Goal: Task Accomplishment & Management: Manage account settings

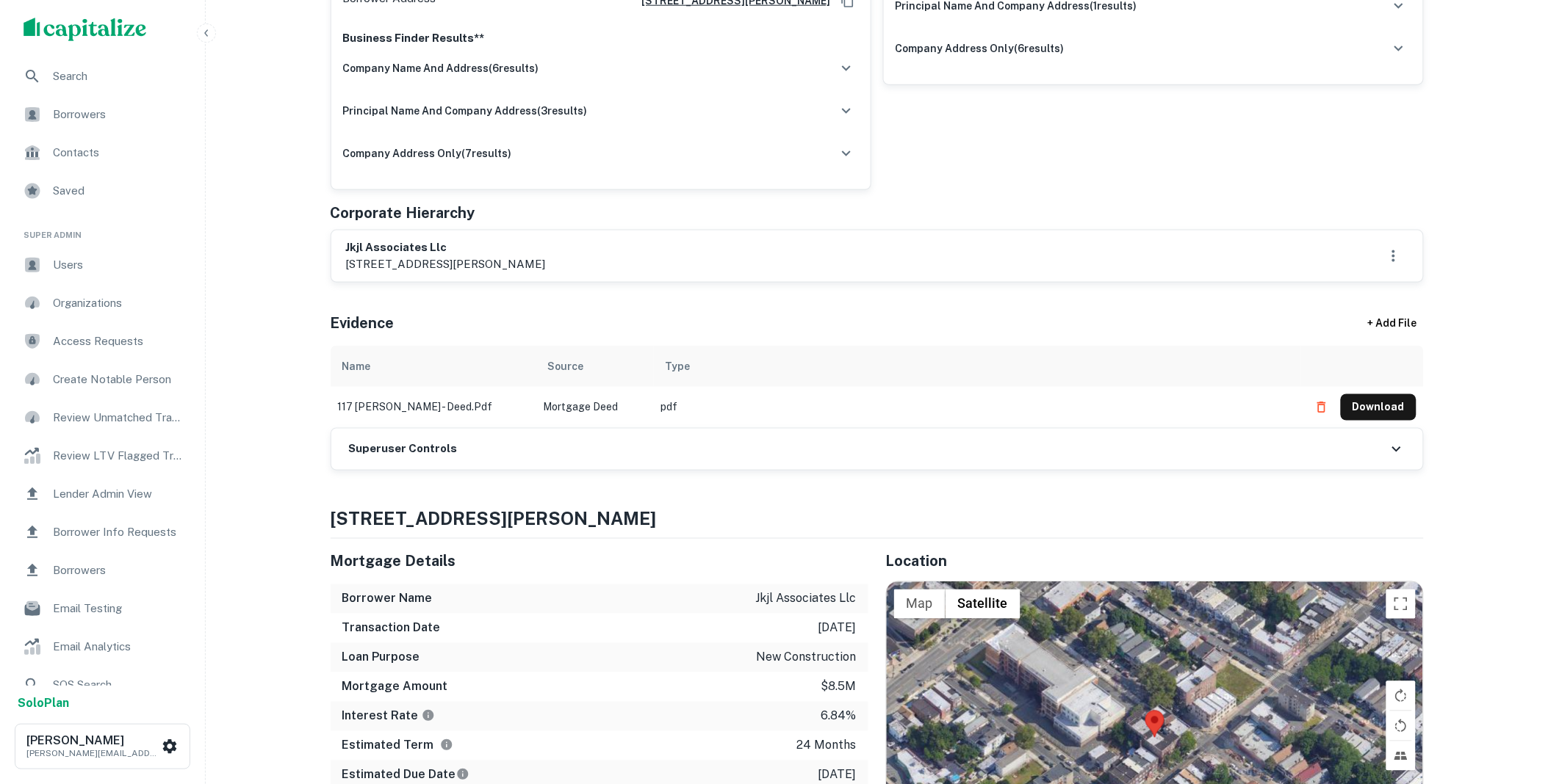
scroll to position [598, 0]
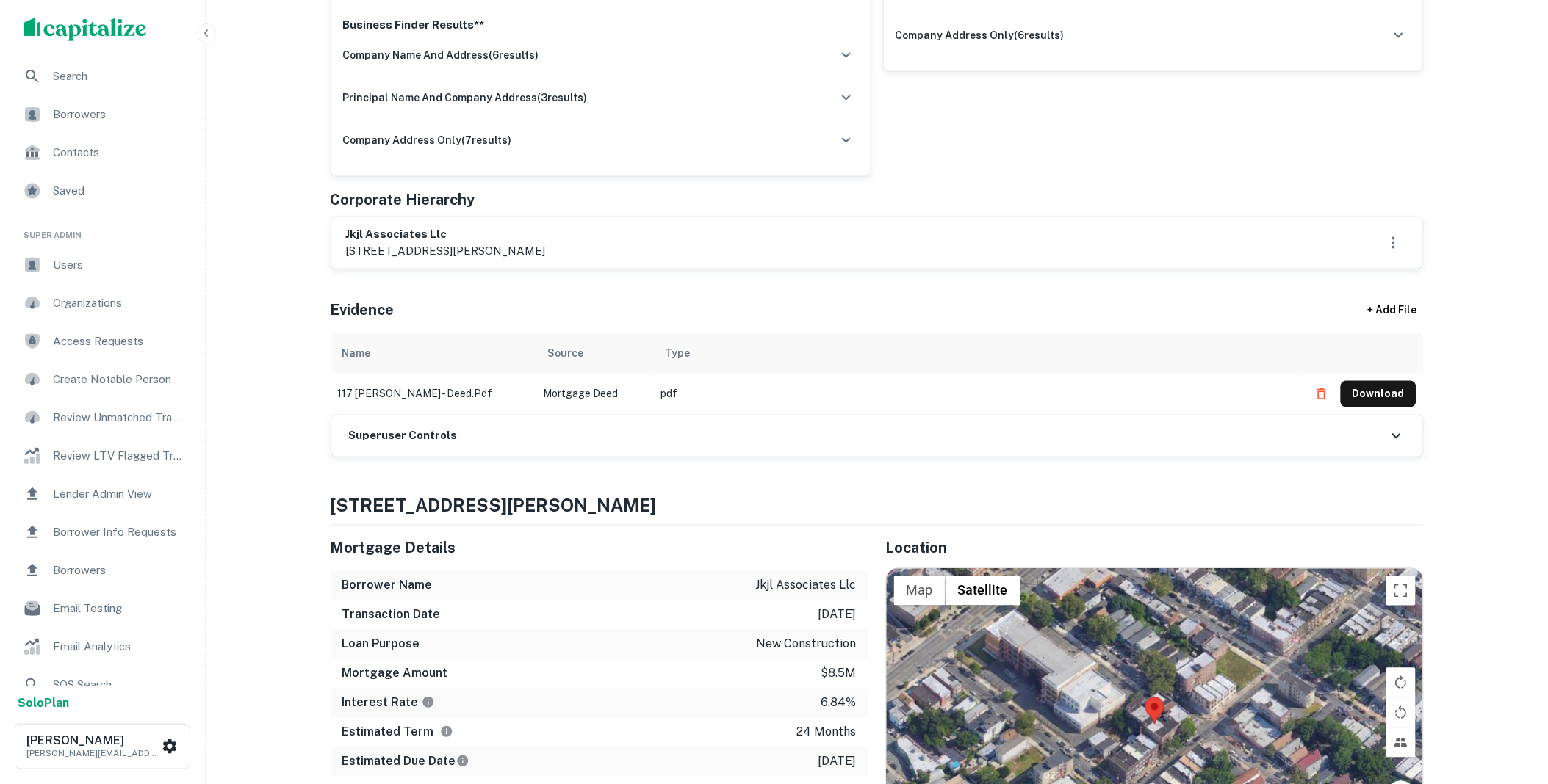
click at [497, 432] on div "Superuser Controls" at bounding box center [877, 436] width 1092 height 41
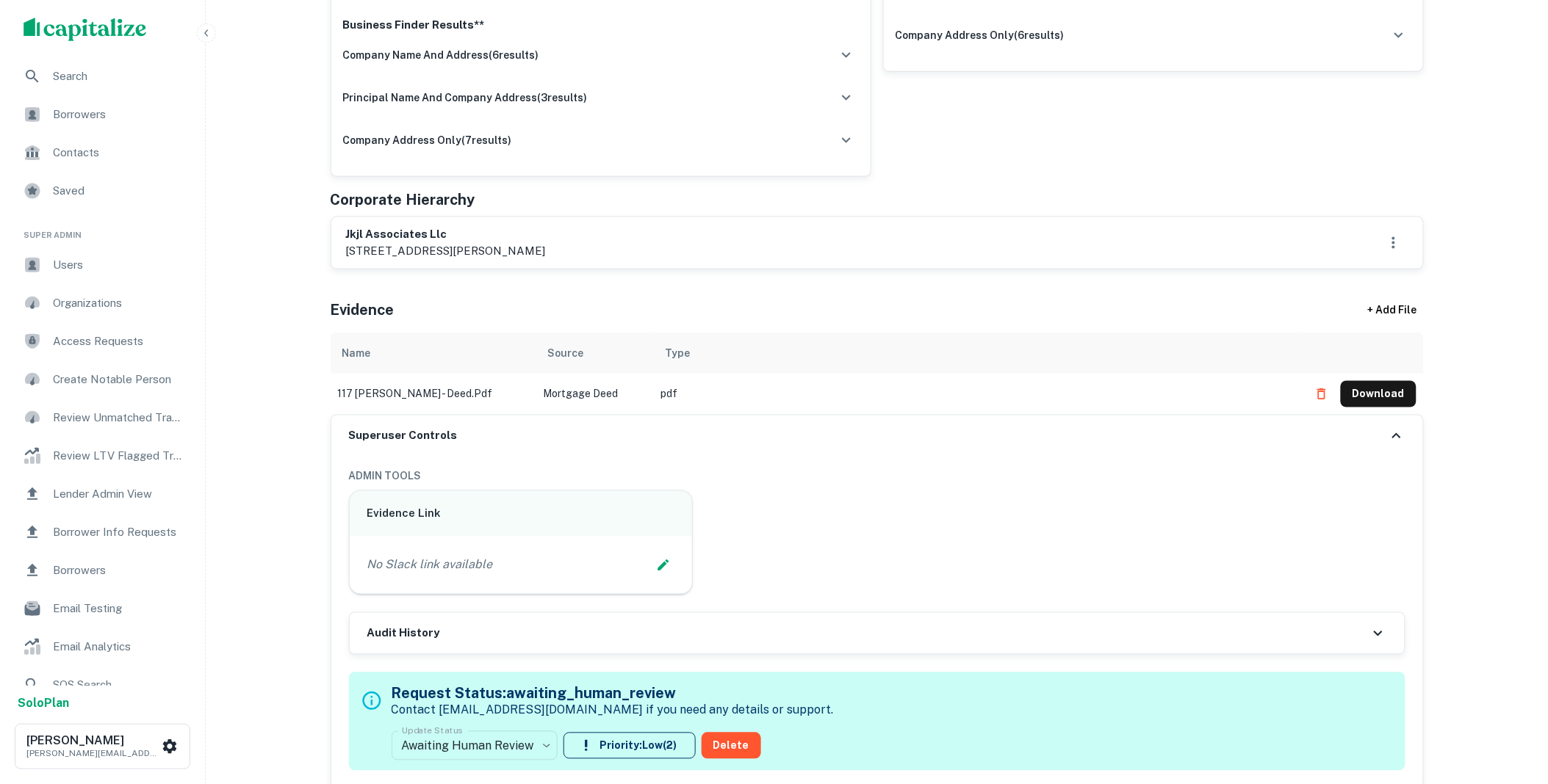
click at [1366, 391] on button "Download" at bounding box center [1379, 395] width 76 height 26
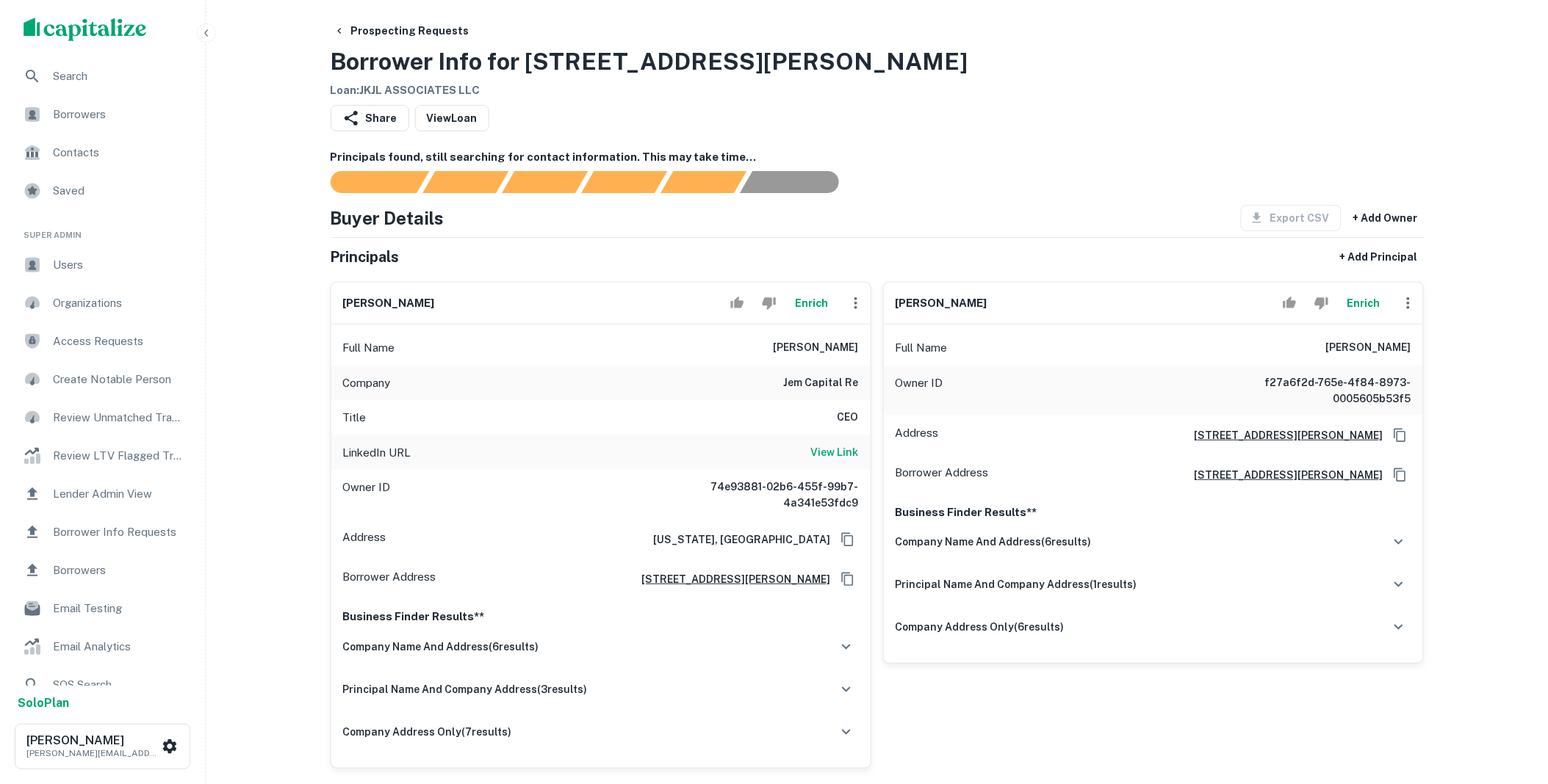
scroll to position [0, 0]
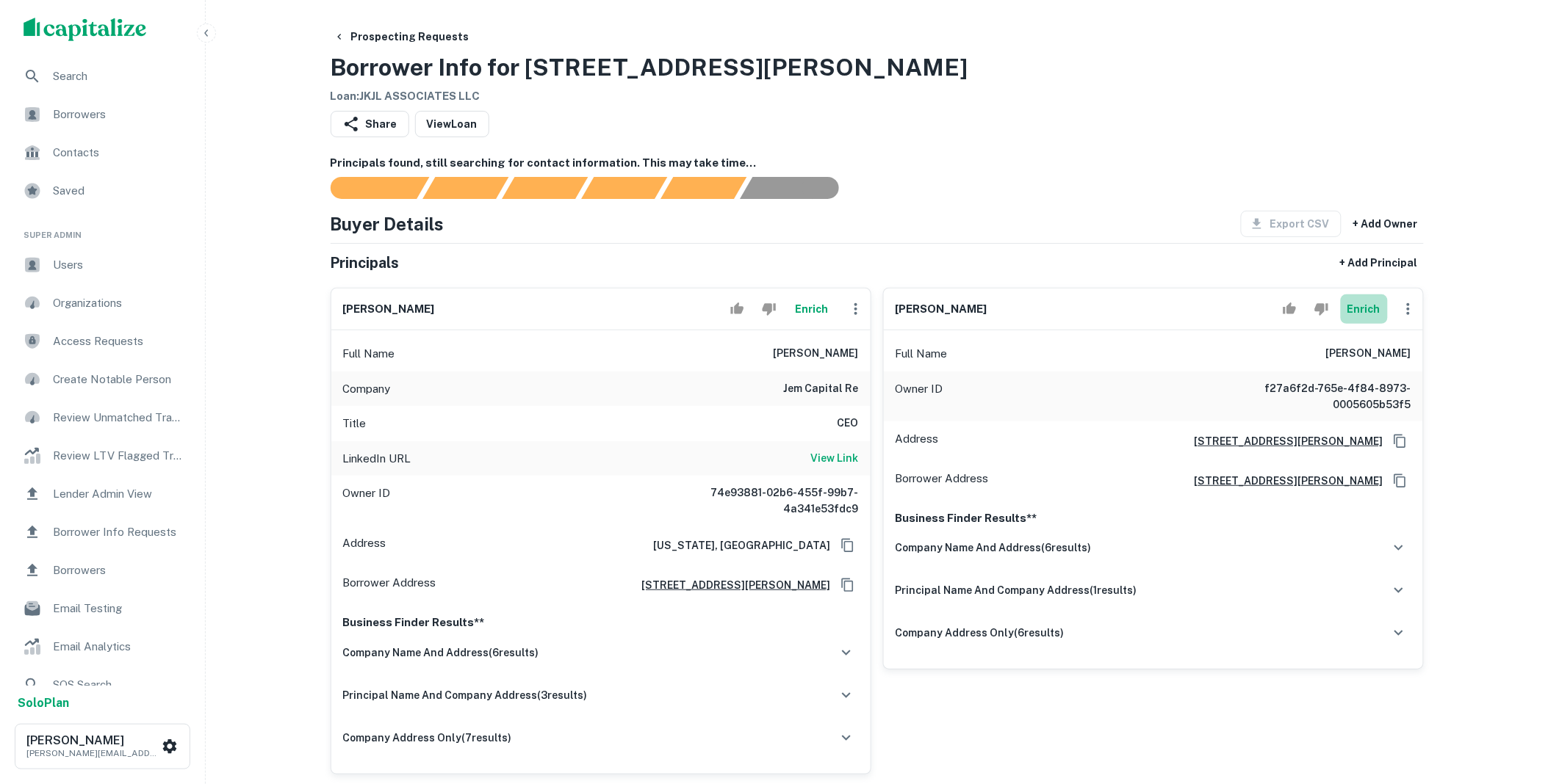
click at [1365, 309] on button "Enrich" at bounding box center [1364, 309] width 47 height 29
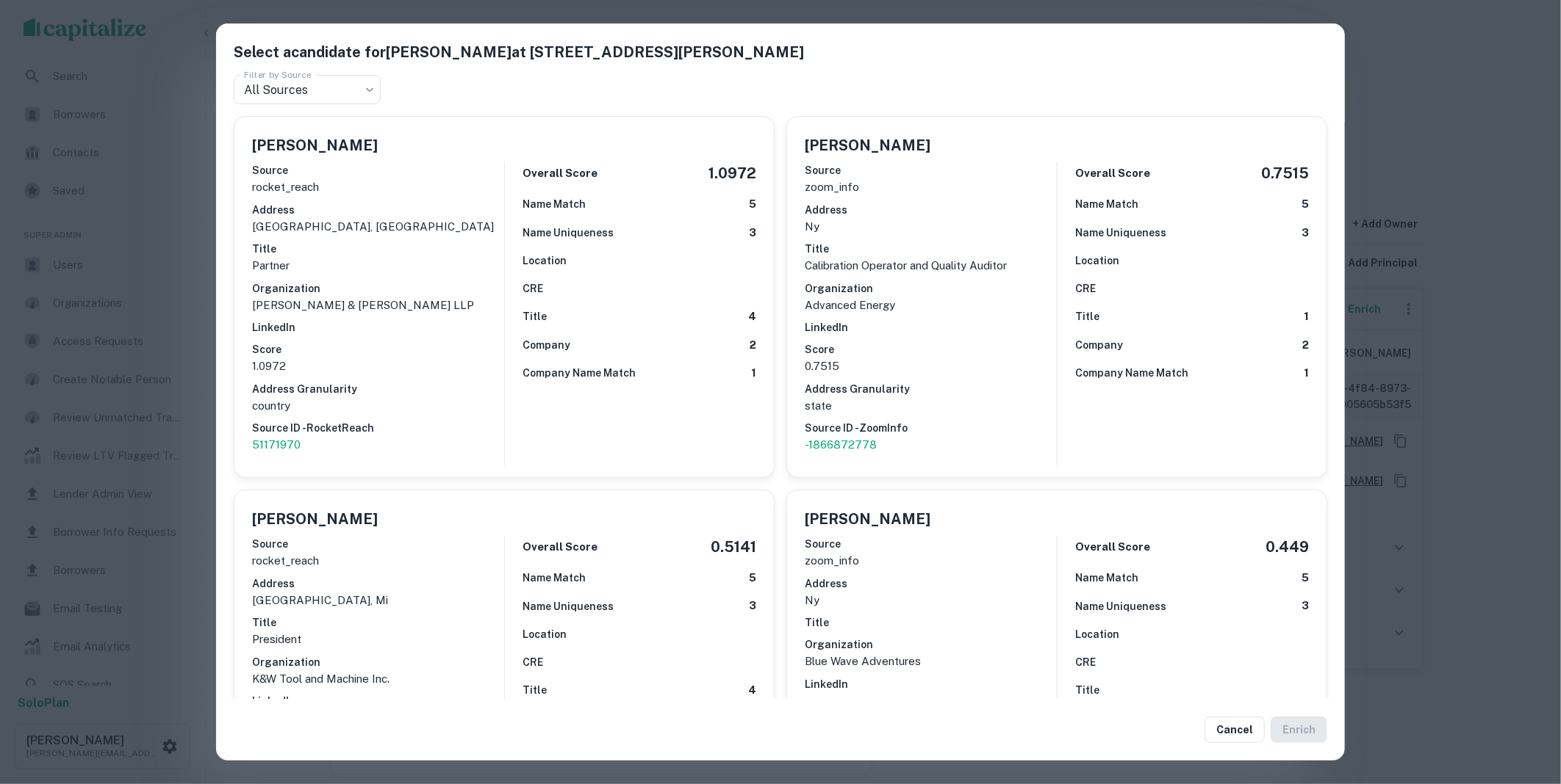
click at [1237, 740] on button "Cancel" at bounding box center [1234, 730] width 61 height 26
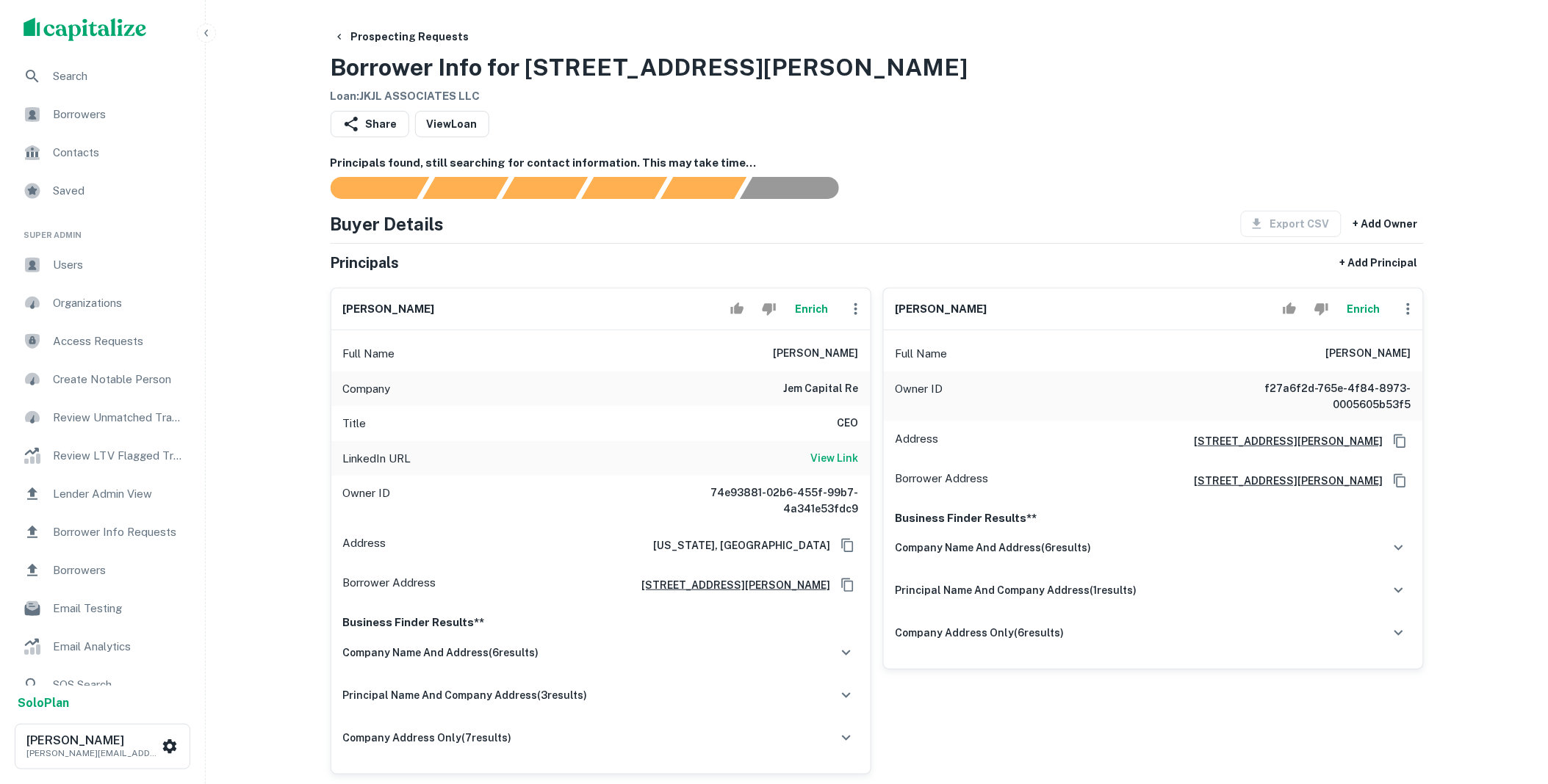
click at [828, 454] on h6 "View Link" at bounding box center [836, 458] width 48 height 16
drag, startPoint x: 786, startPoint y: 354, endPoint x: 869, endPoint y: 354, distance: 83.0
click at [869, 354] on div "Full Name joel lefkowitz" at bounding box center [601, 354] width 539 height 35
copy h6 "joel lefkowitz"
drag, startPoint x: 784, startPoint y: 391, endPoint x: 857, endPoint y: 395, distance: 73.1
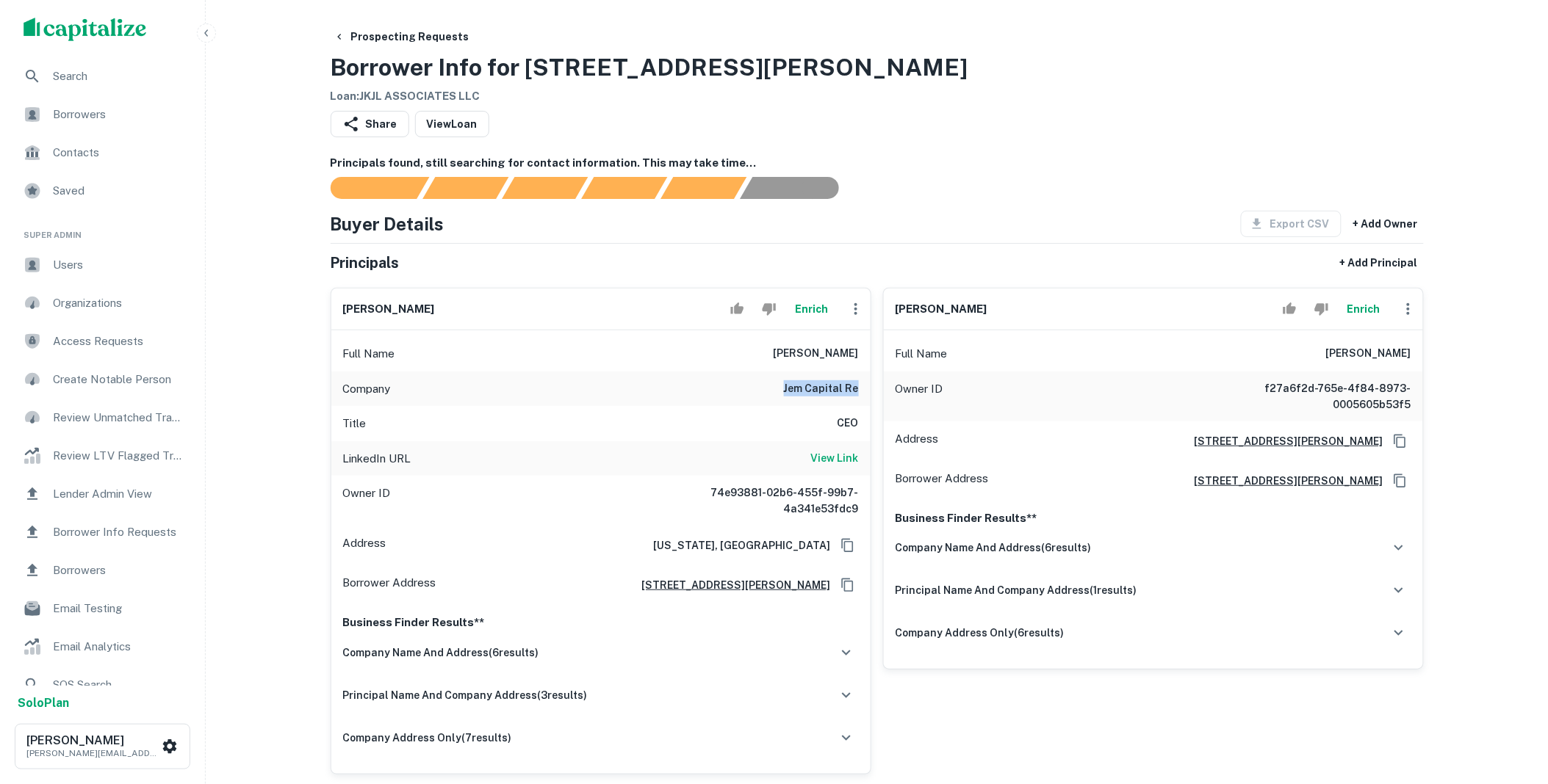
click at [857, 395] on div "Company jem capital re" at bounding box center [601, 389] width 539 height 35
copy h6 "jem capital re"
click at [812, 312] on button "Enrich" at bounding box center [812, 309] width 47 height 29
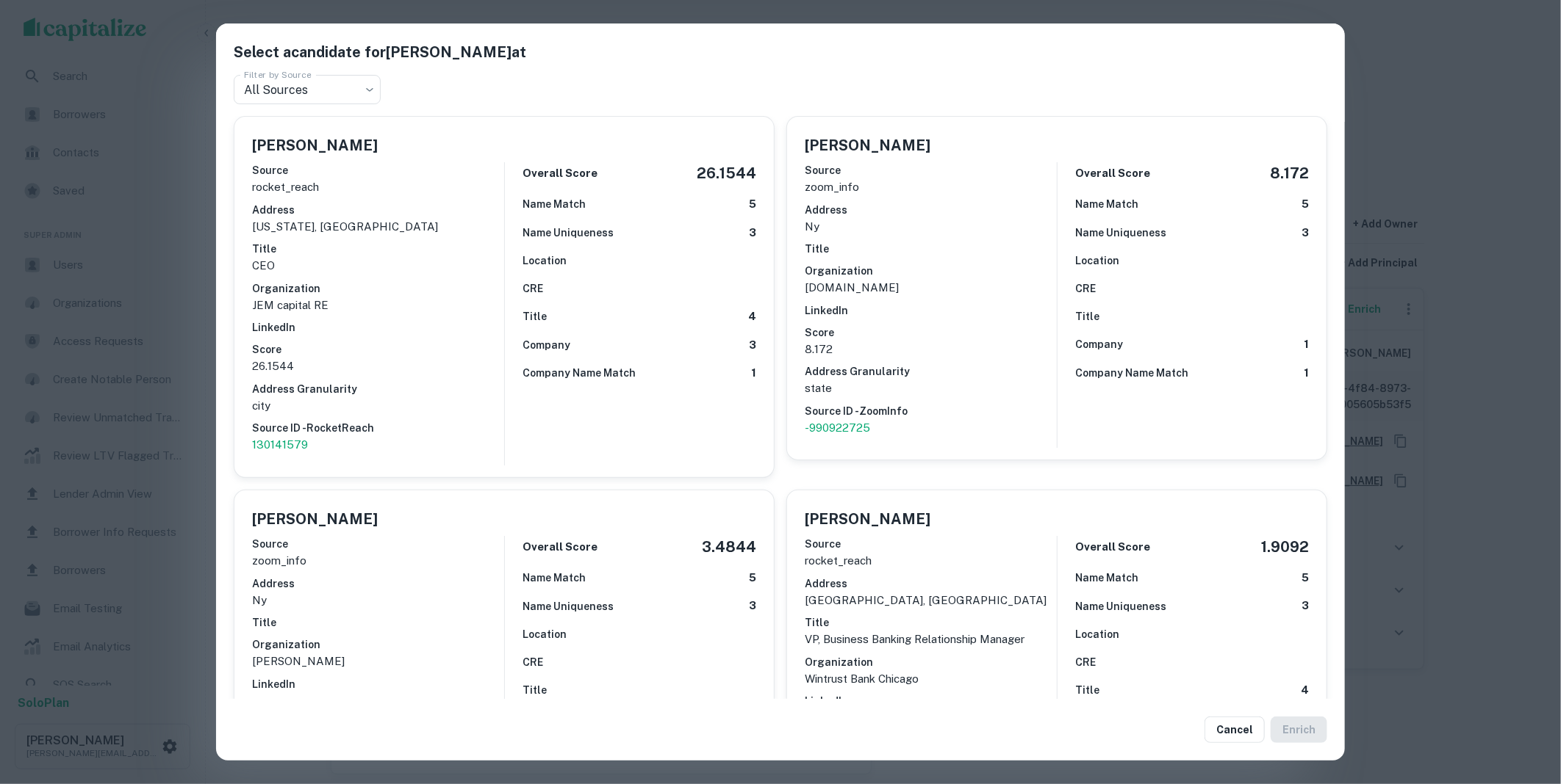
drag, startPoint x: 1232, startPoint y: 728, endPoint x: 1091, endPoint y: 575, distance: 208.1
click at [1231, 728] on button "Cancel" at bounding box center [1234, 730] width 61 height 26
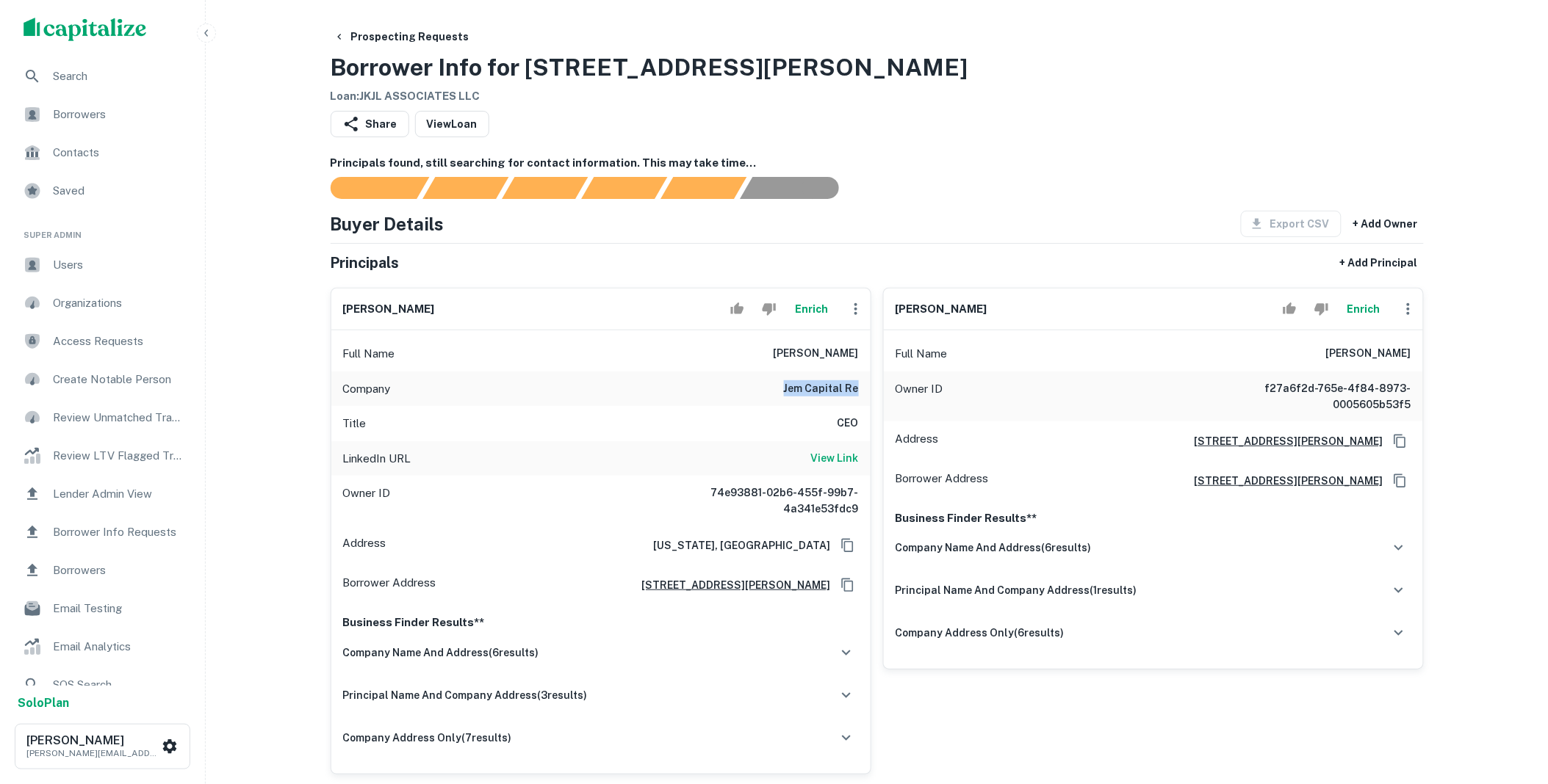
drag, startPoint x: 781, startPoint y: 351, endPoint x: 769, endPoint y: 356, distance: 13.0
click at [848, 355] on div "Full Name joel lefkowitz" at bounding box center [601, 354] width 539 height 35
click at [769, 356] on div "Full Name joel lefkowitz" at bounding box center [601, 354] width 539 height 35
click at [780, 356] on div "Full Name joel lefkowitz" at bounding box center [601, 354] width 539 height 35
drag, startPoint x: 781, startPoint y: 354, endPoint x: 864, endPoint y: 362, distance: 83.4
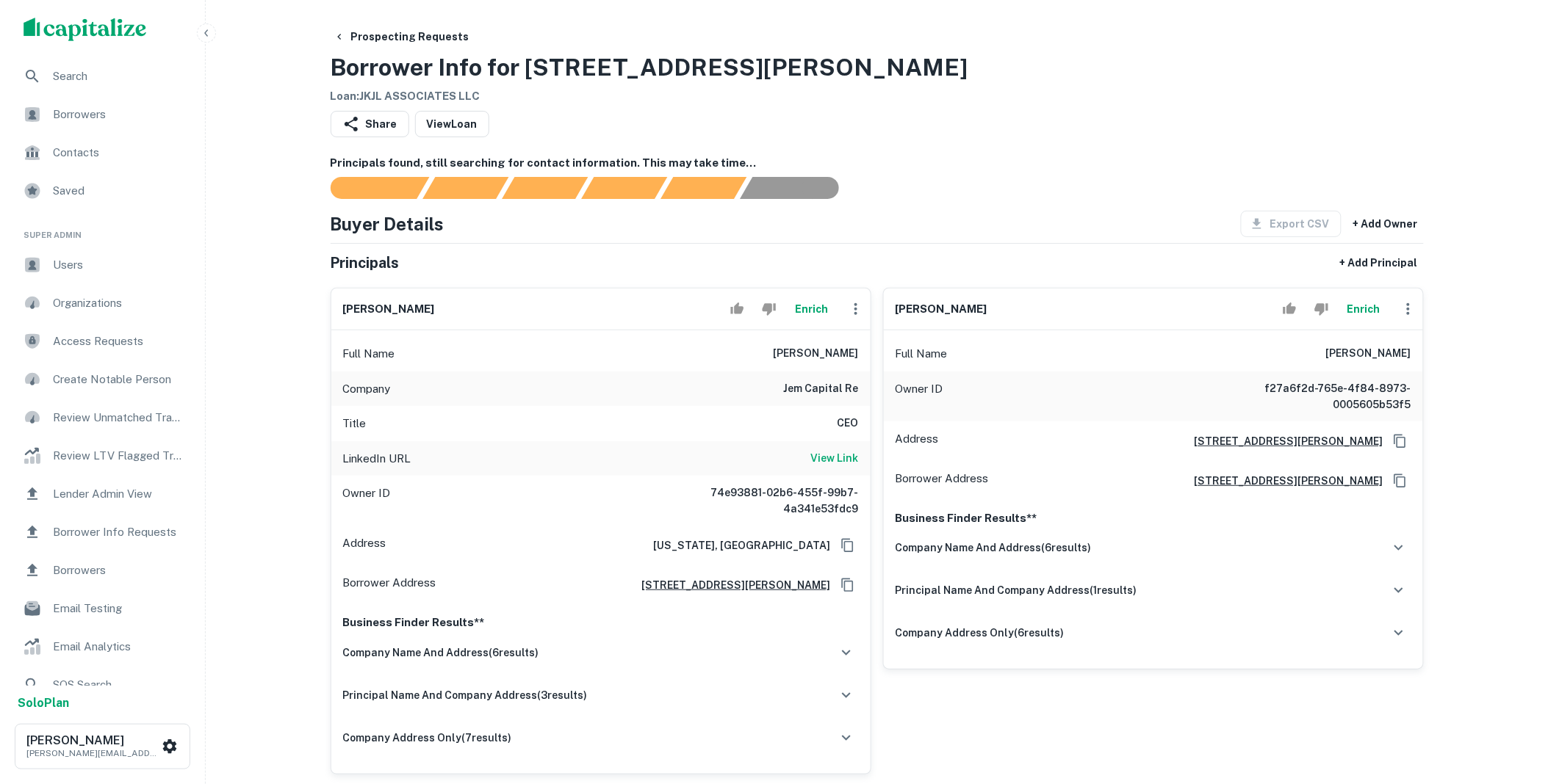
click at [864, 362] on div "Full Name joel lefkowitz" at bounding box center [601, 354] width 539 height 35
copy h6 "joel lefkowitz"
click at [843, 645] on icon "button" at bounding box center [847, 653] width 18 height 18
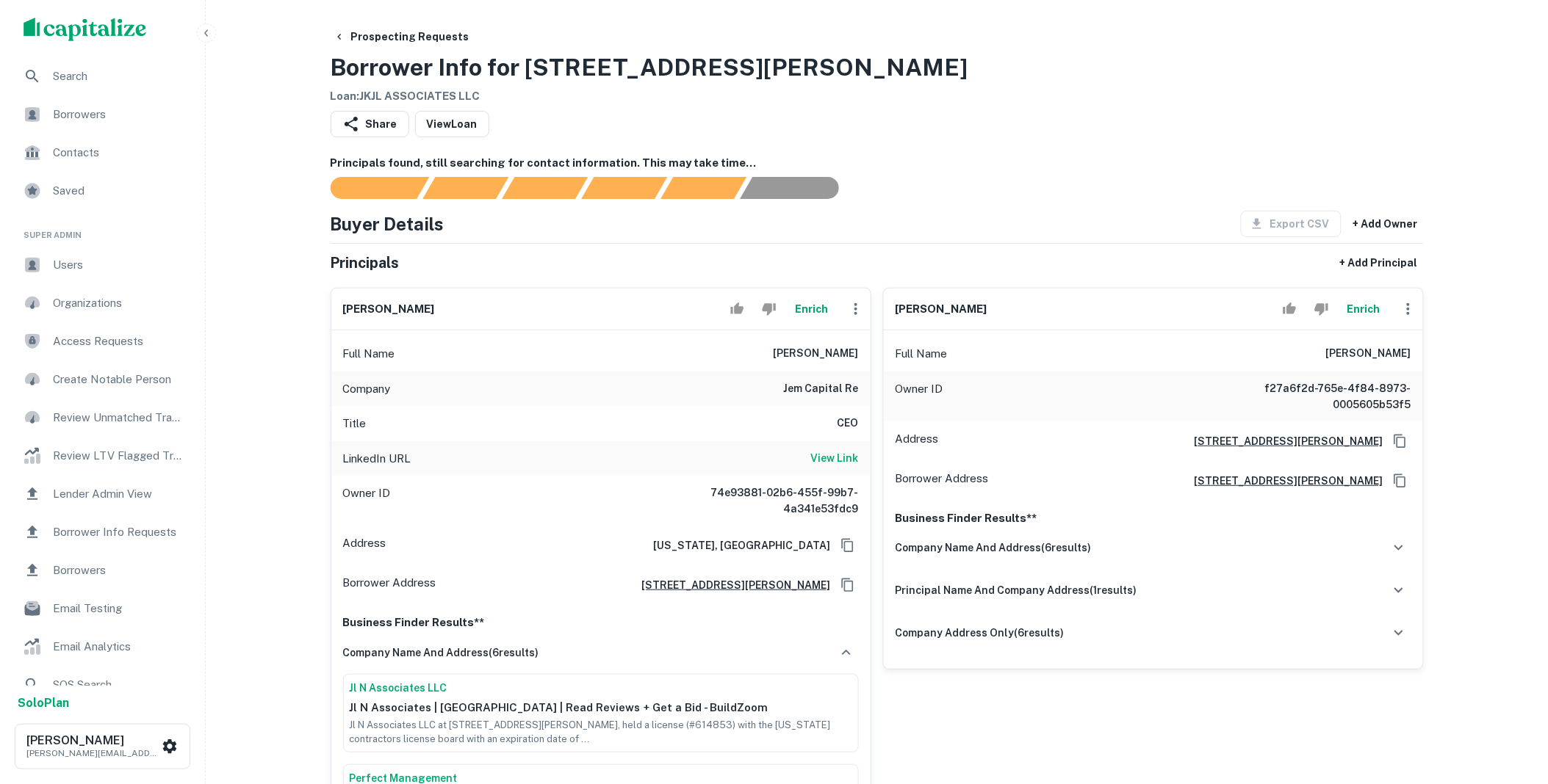
scroll to position [299, 0]
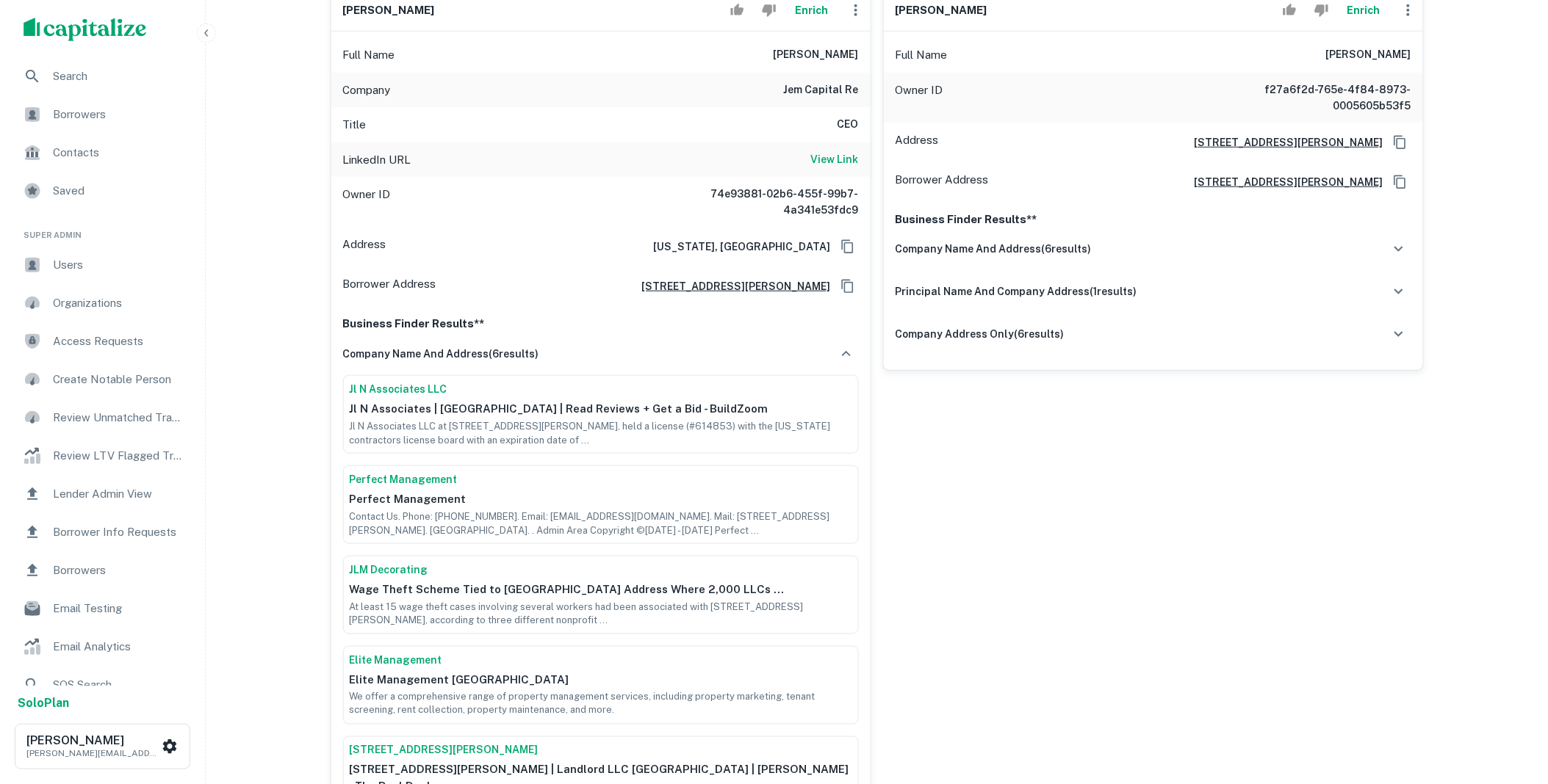
click at [427, 485] on link "Perfect Management" at bounding box center [601, 480] width 503 height 16
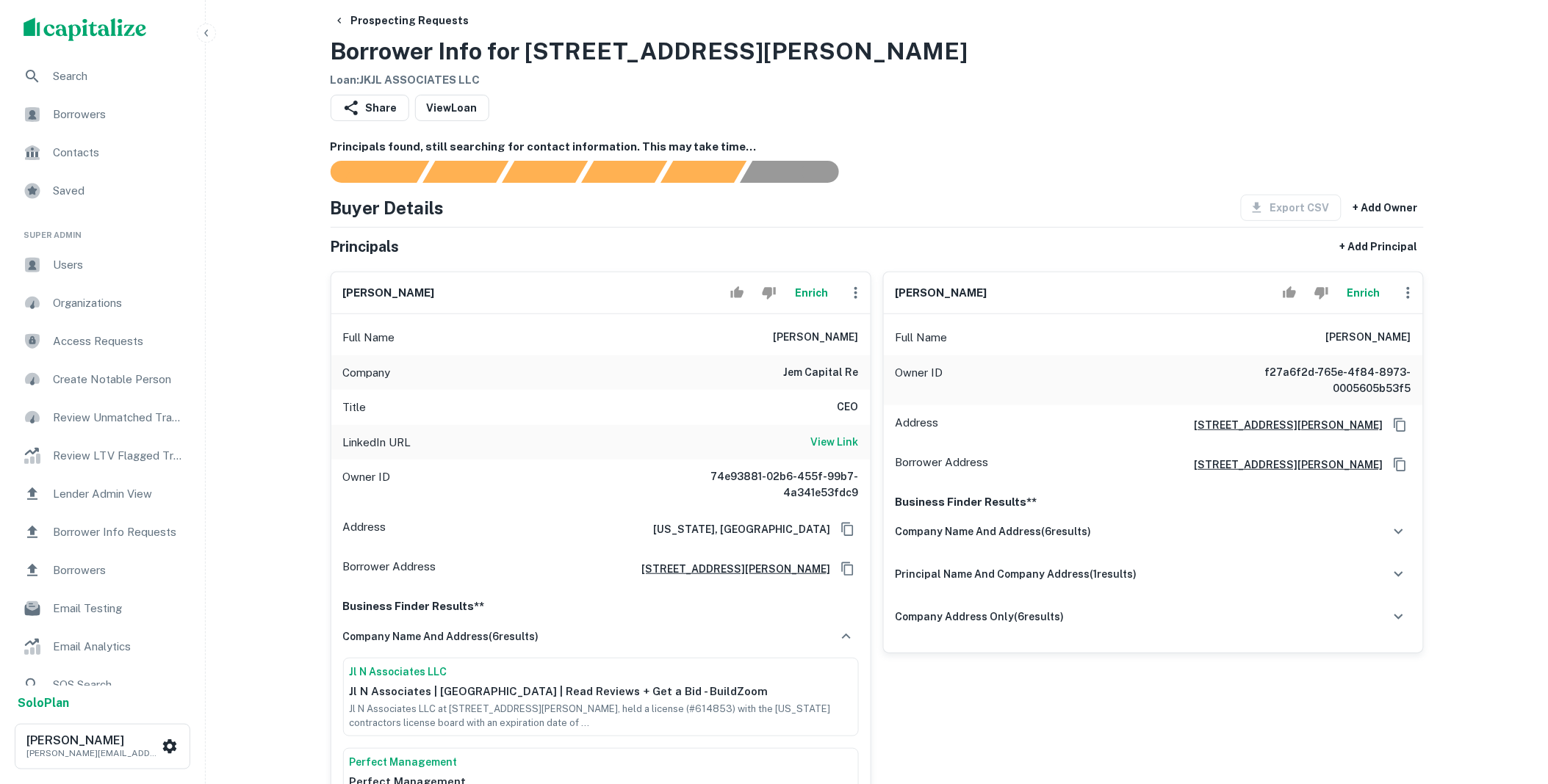
scroll to position [0, 0]
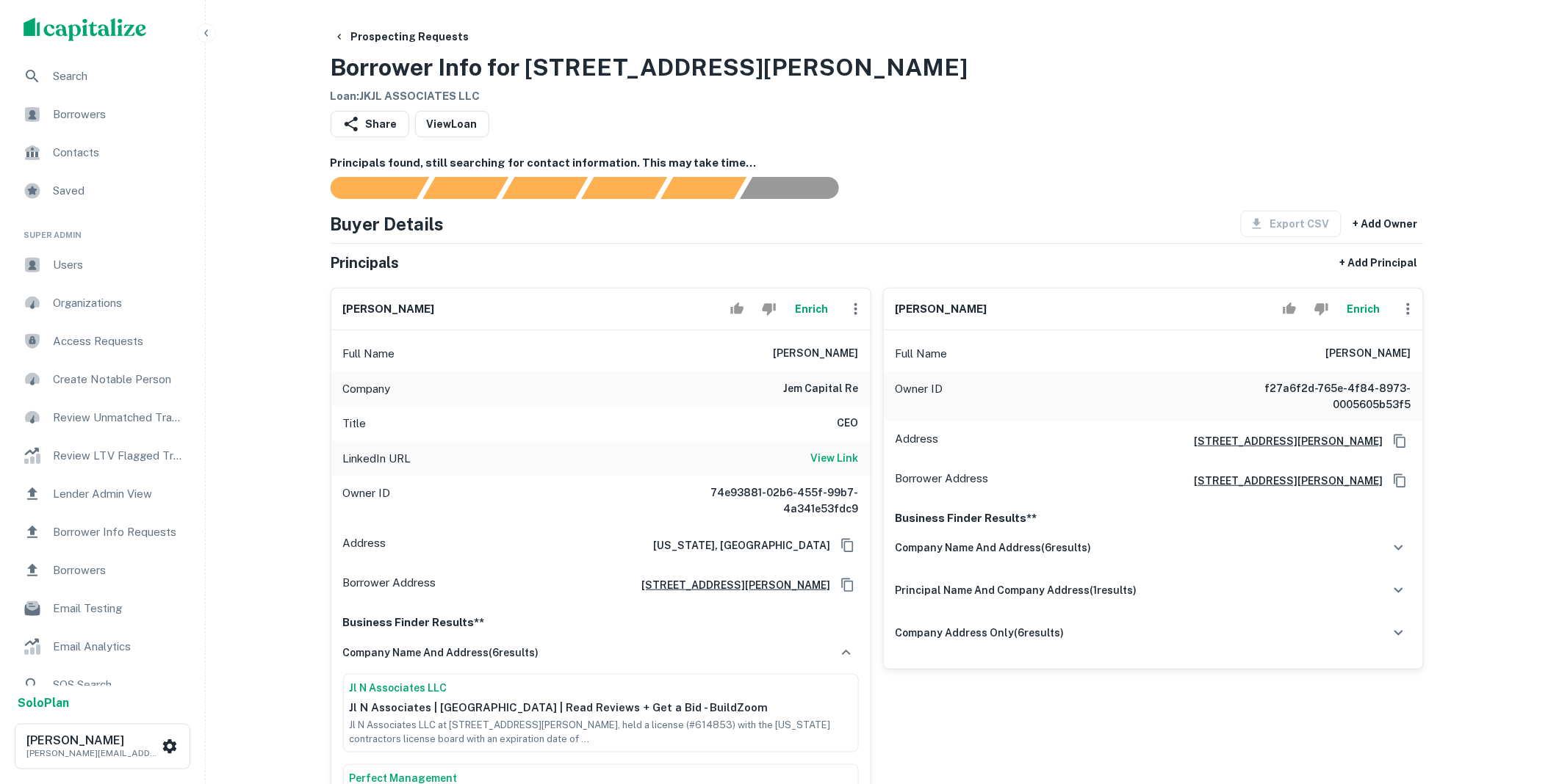
click at [857, 309] on icon "button" at bounding box center [856, 309] width 18 height 18
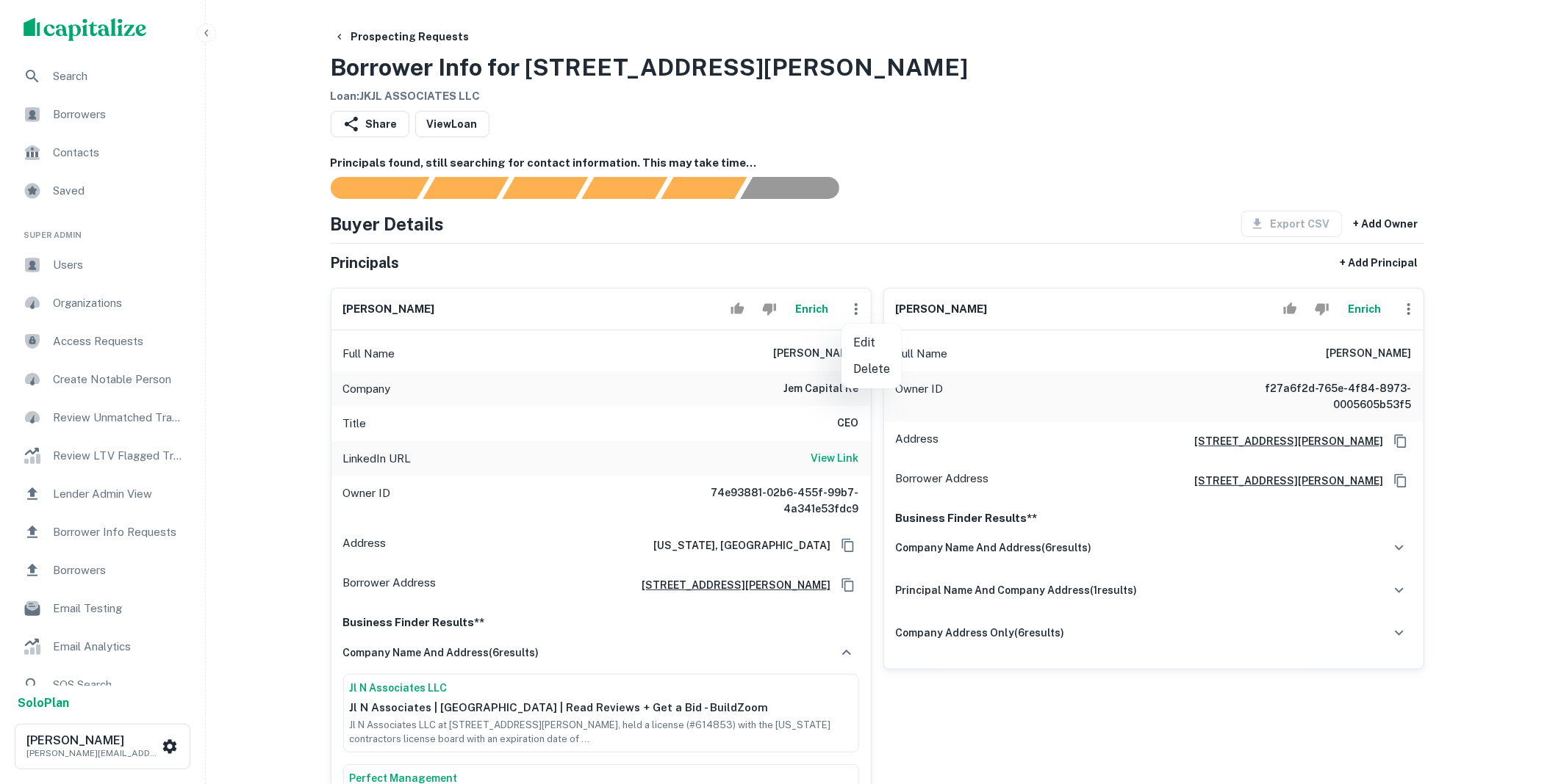
click at [860, 340] on li "Edit" at bounding box center [871, 343] width 61 height 26
select select "**"
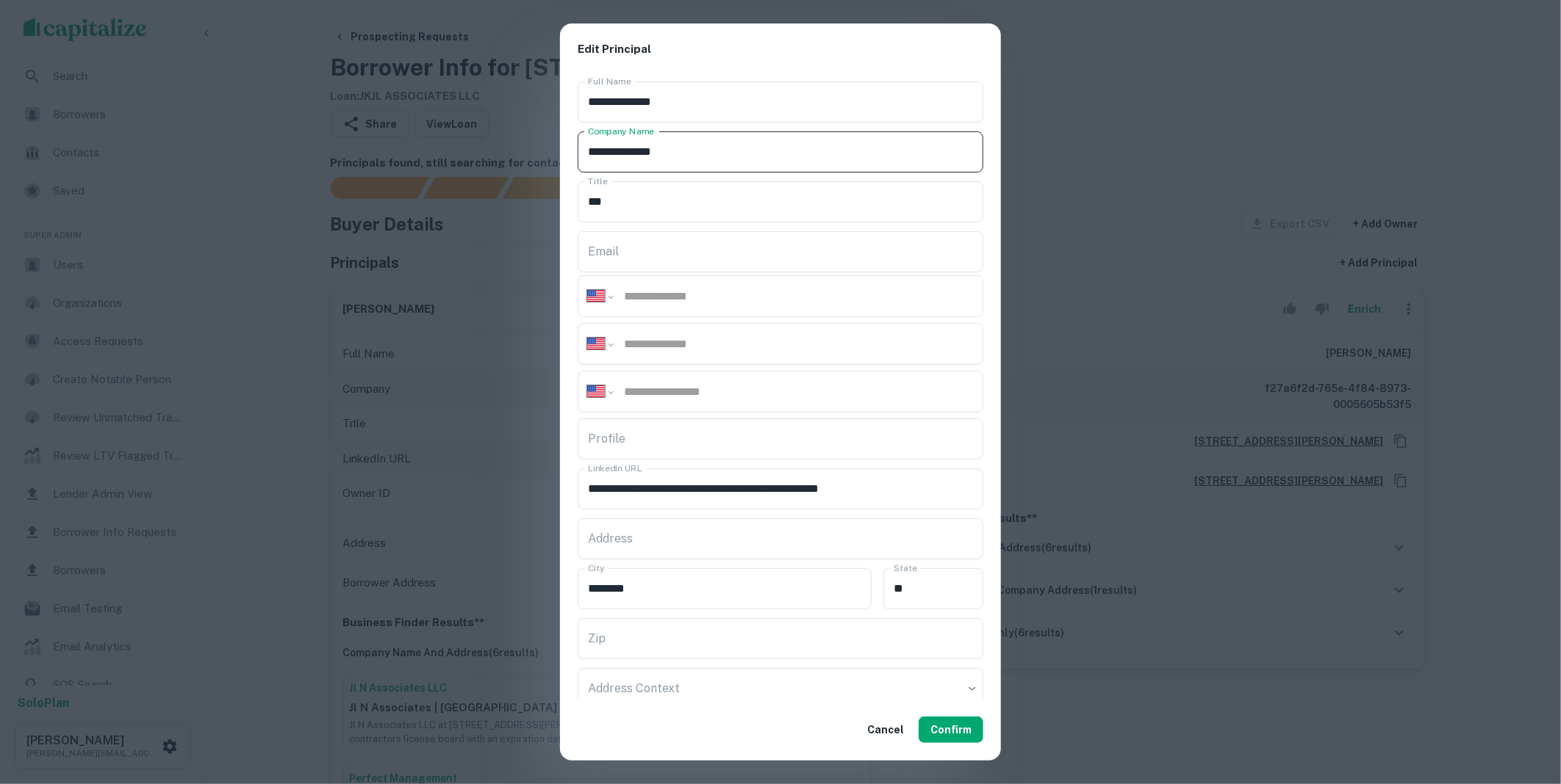
drag, startPoint x: 691, startPoint y: 147, endPoint x: 572, endPoint y: 149, distance: 119.0
click at [572, 149] on div "**********" at bounding box center [780, 388] width 441 height 624
type input "**********"
click at [651, 392] on input "tel" at bounding box center [798, 392] width 351 height 17
paste input "**********"
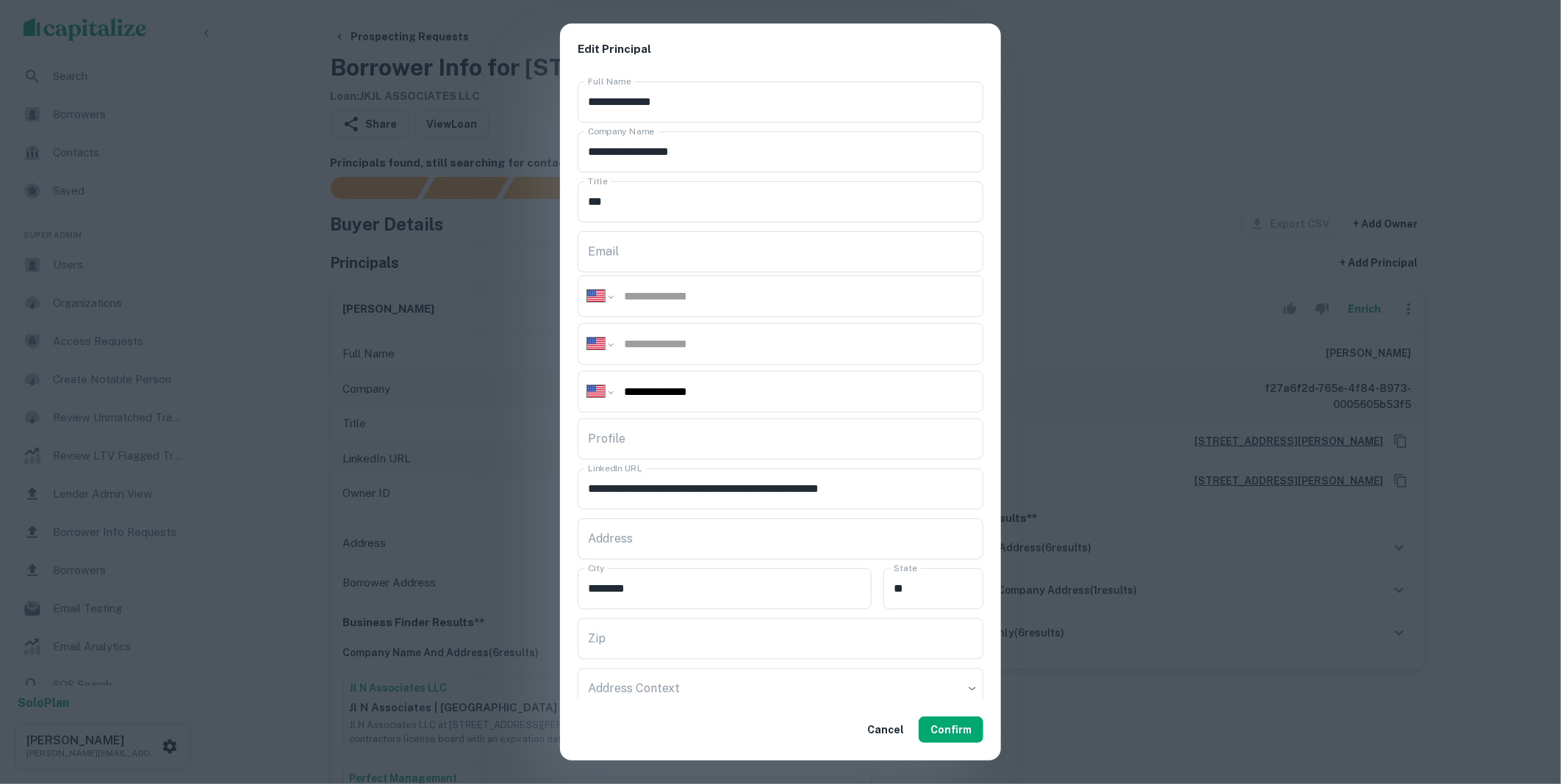
type input "**********"
click at [938, 733] on button "Confirm" at bounding box center [950, 730] width 64 height 26
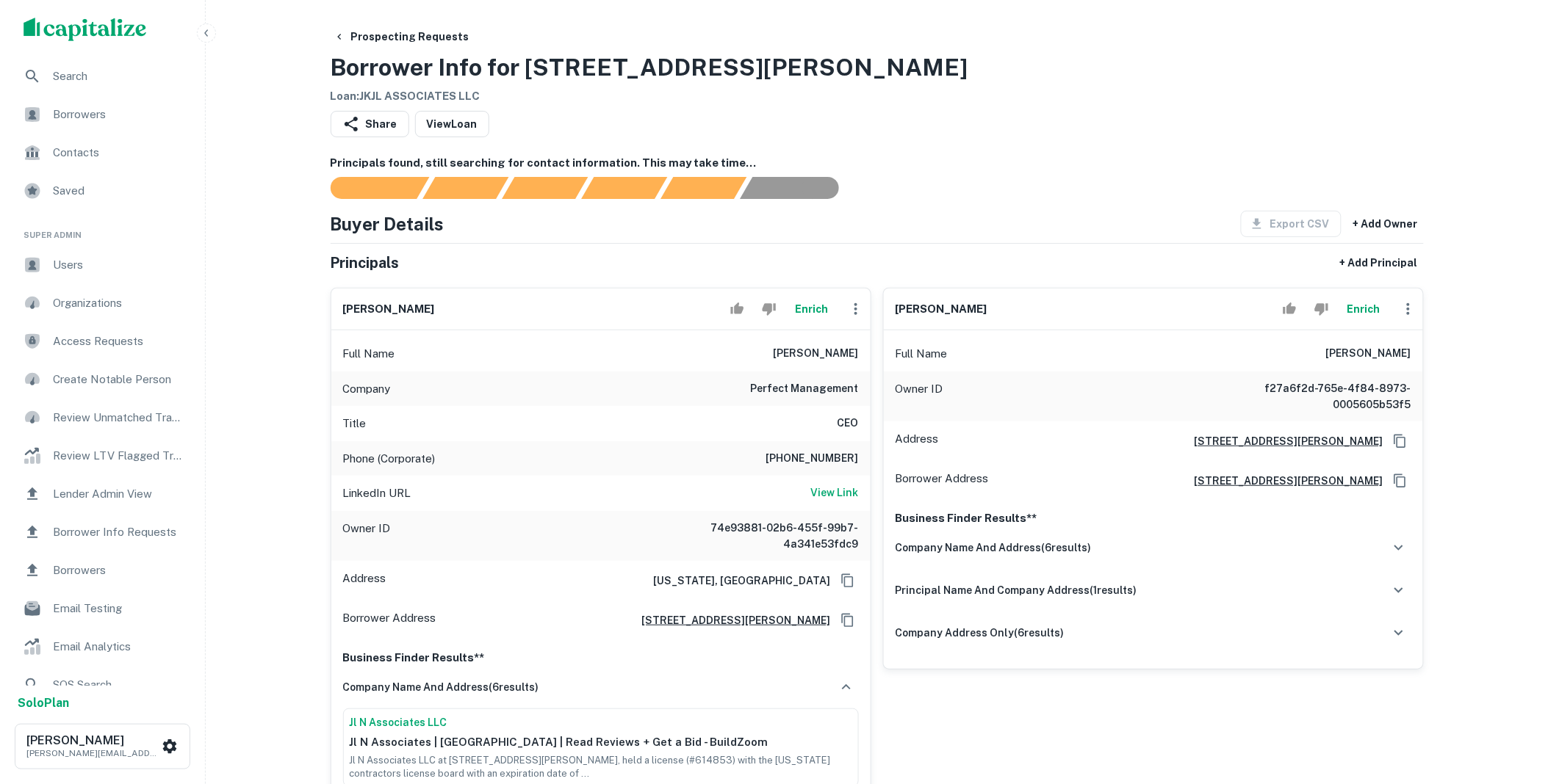
click at [855, 311] on icon "button" at bounding box center [856, 309] width 3 height 12
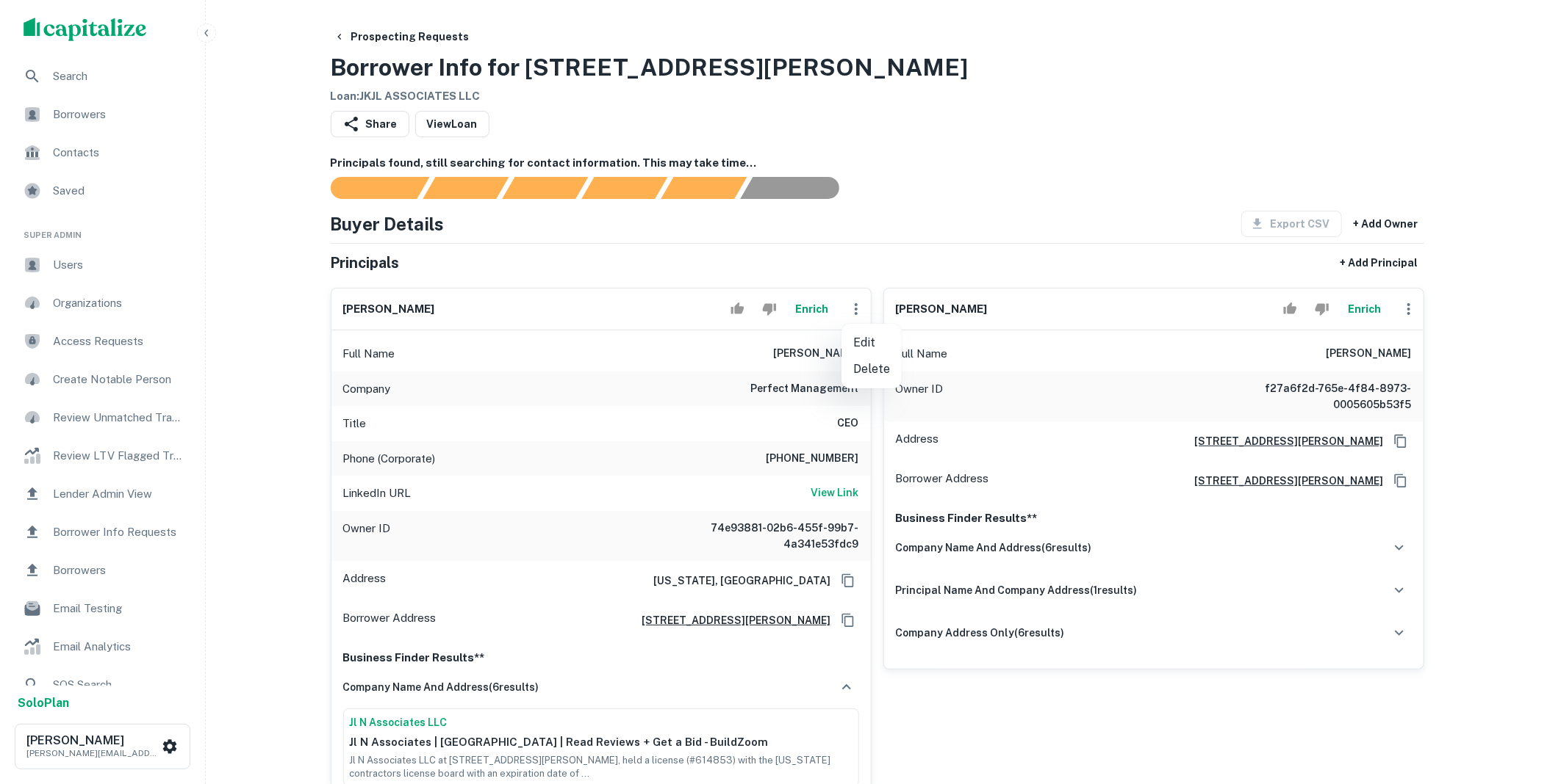
click at [867, 340] on li "Edit" at bounding box center [871, 343] width 61 height 26
select select "**"
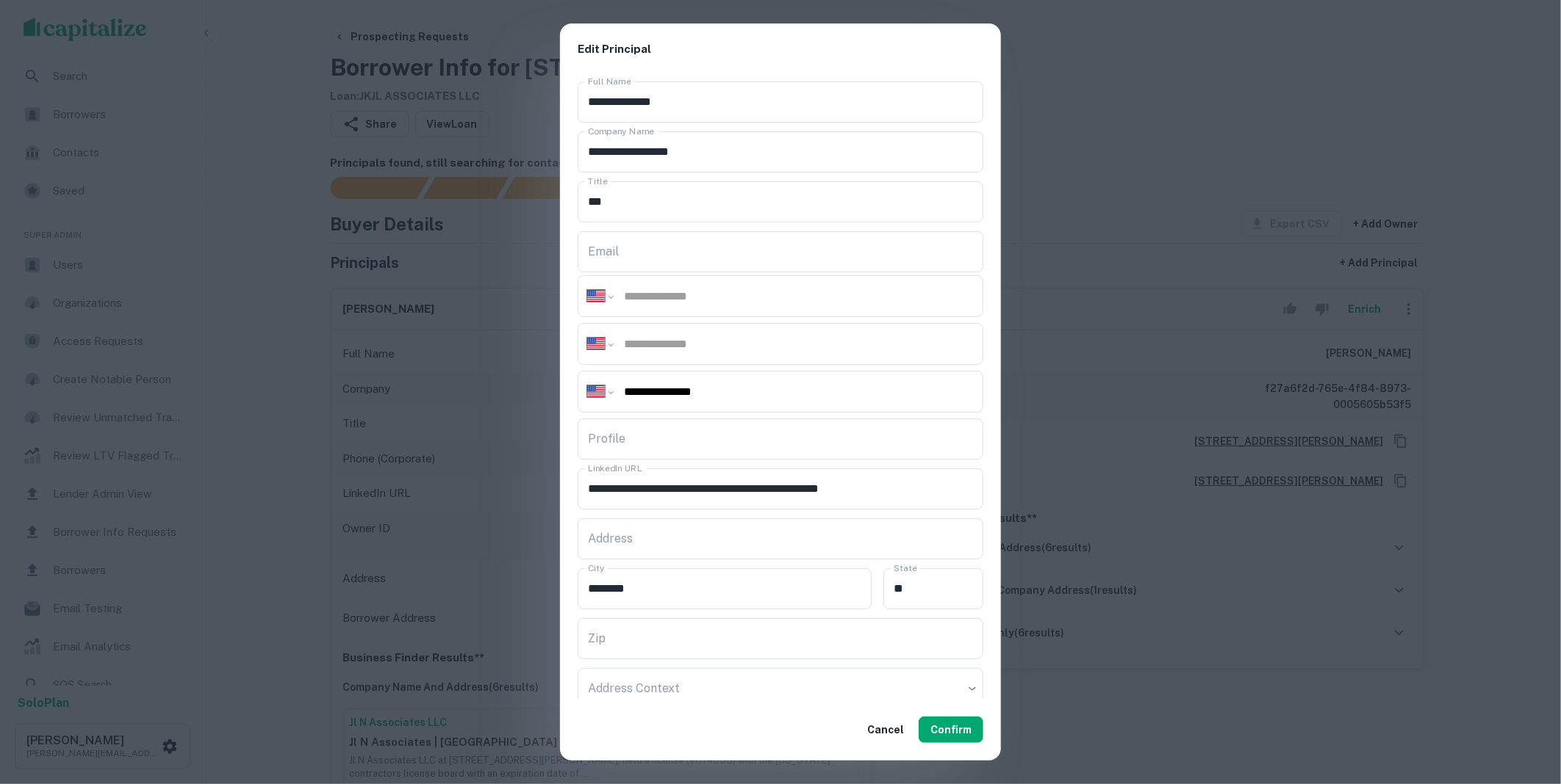
click at [632, 448] on input "Profile" at bounding box center [780, 439] width 406 height 41
paste input "**********"
type input "**********"
click at [951, 728] on button "Confirm" at bounding box center [950, 730] width 64 height 26
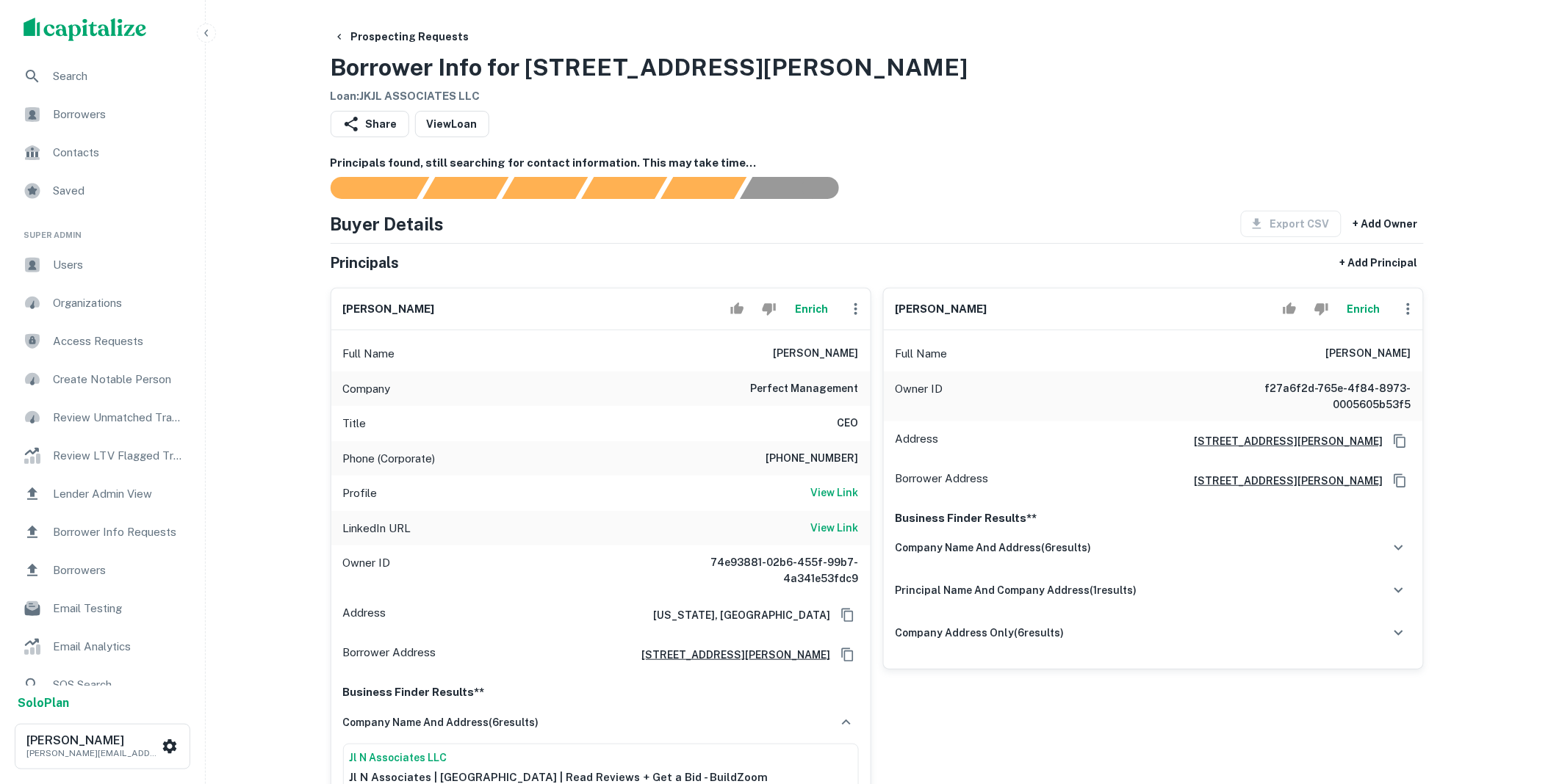
scroll to position [299, 0]
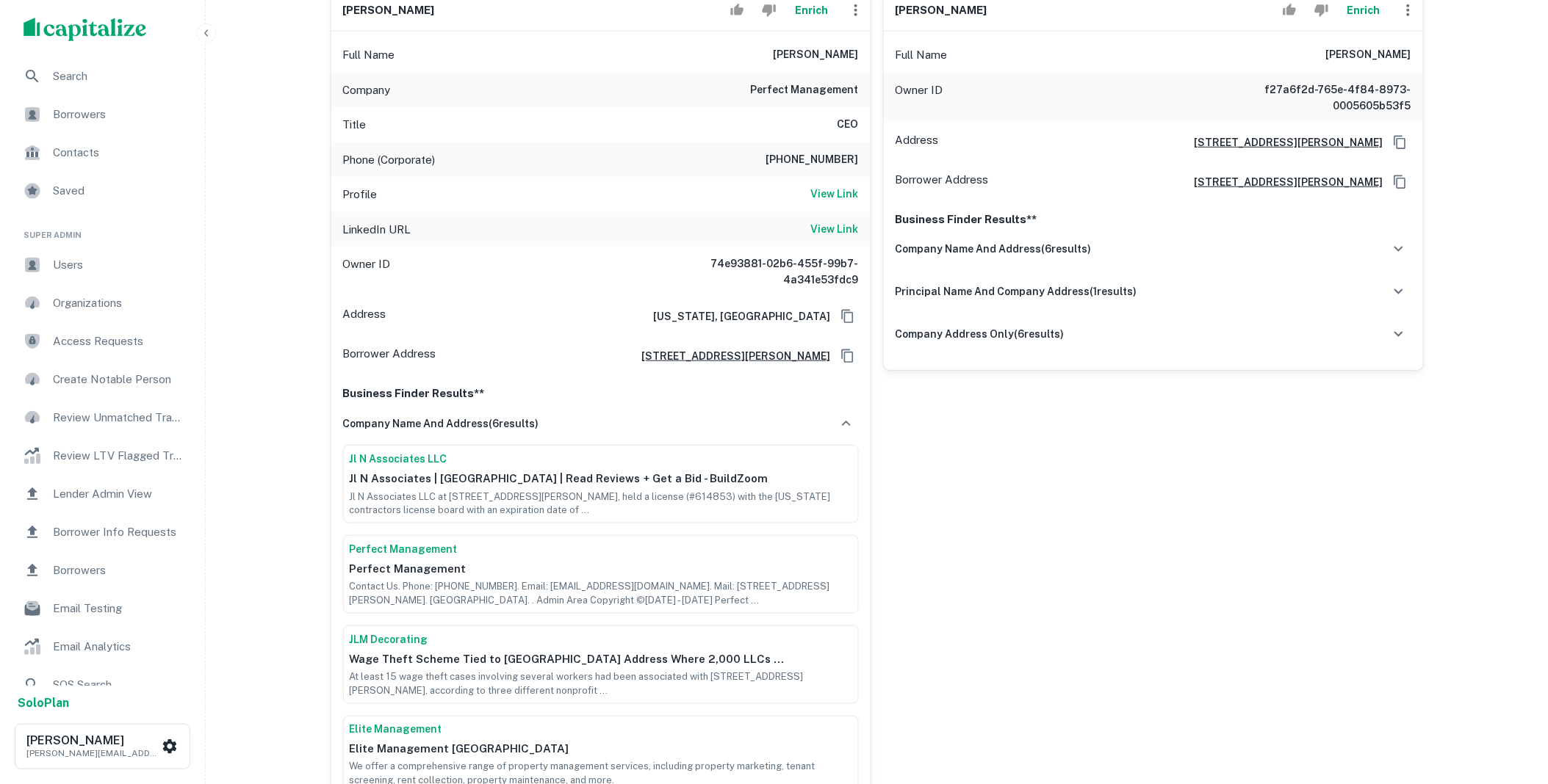
click at [1396, 247] on icon "button" at bounding box center [1398, 249] width 9 height 5
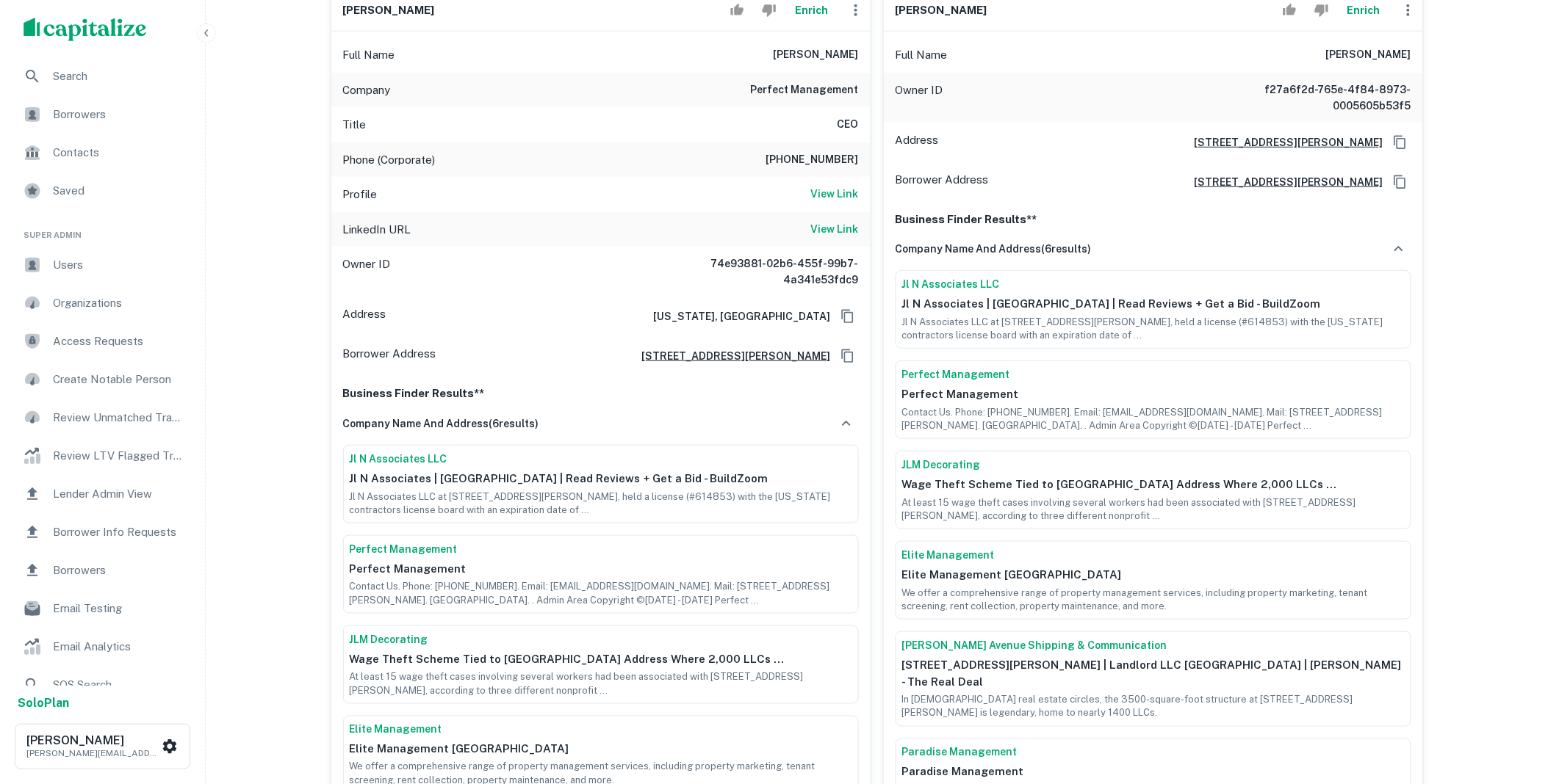
scroll to position [598, 0]
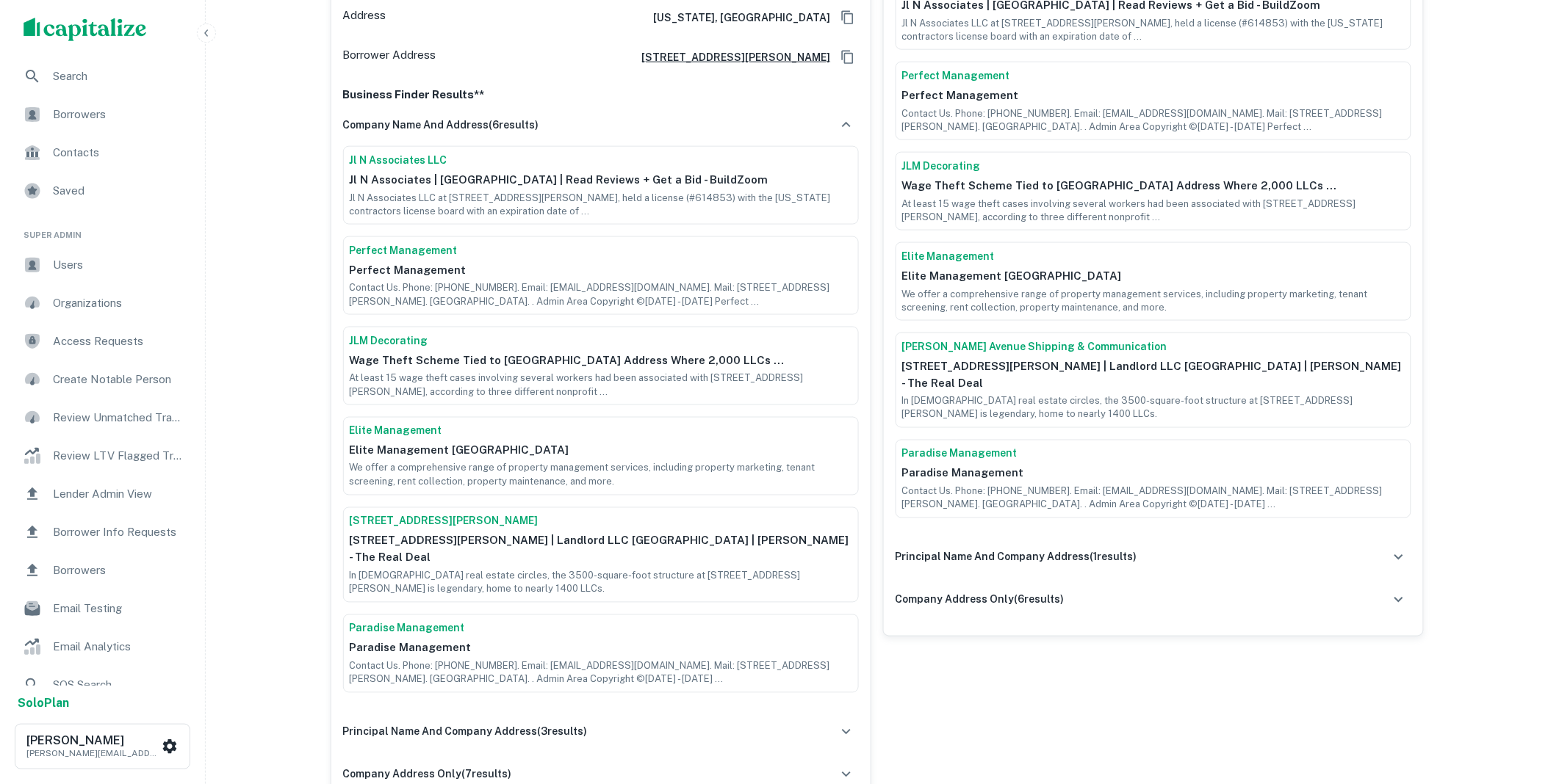
click at [978, 447] on link "Paradise Management" at bounding box center [1154, 454] width 503 height 16
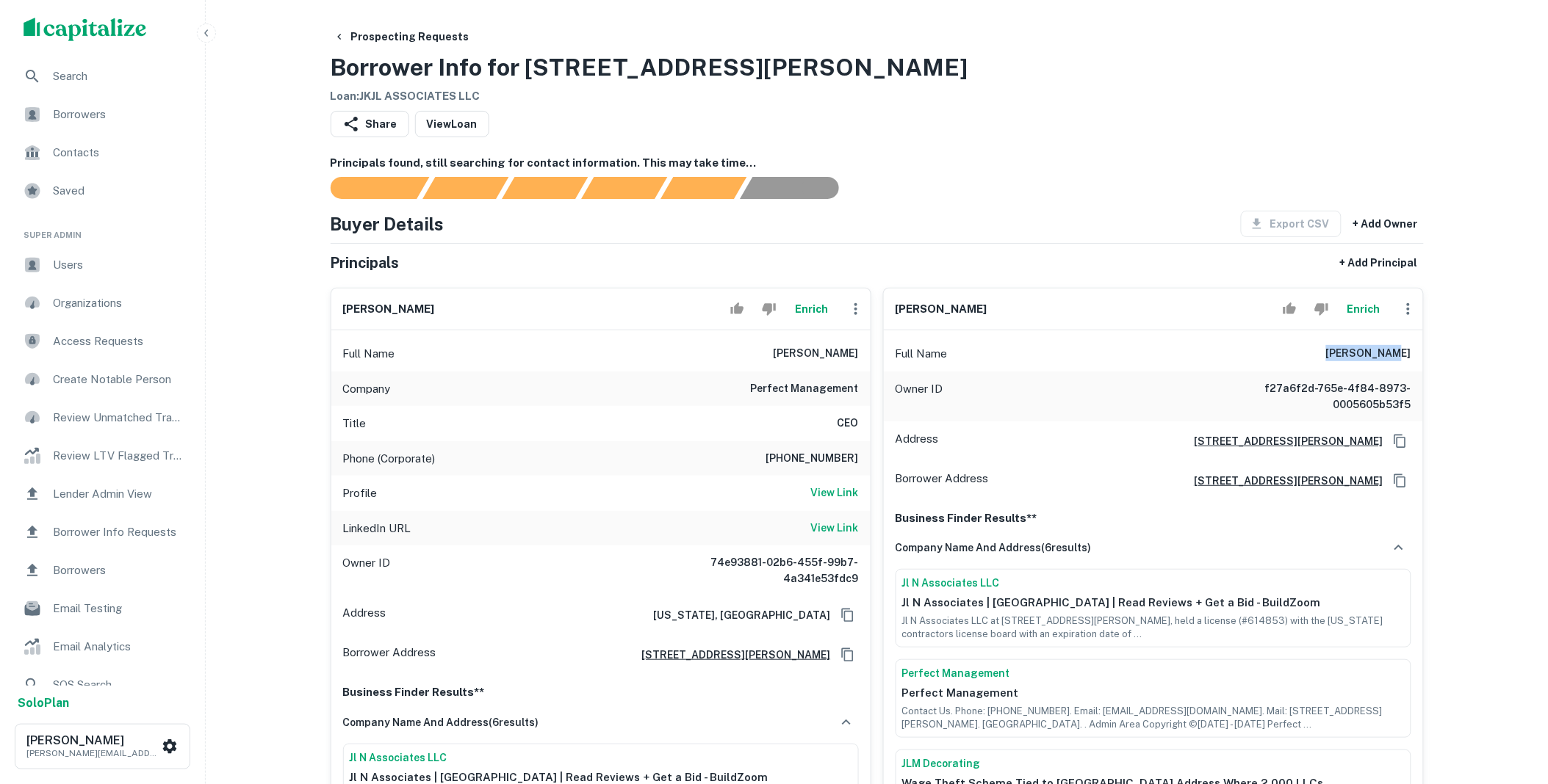
drag, startPoint x: 1345, startPoint y: 354, endPoint x: 1415, endPoint y: 353, distance: 70.0
click at [1415, 353] on div "Full Name joseph kohn" at bounding box center [1153, 354] width 539 height 35
copy h6 "joseph kohn"
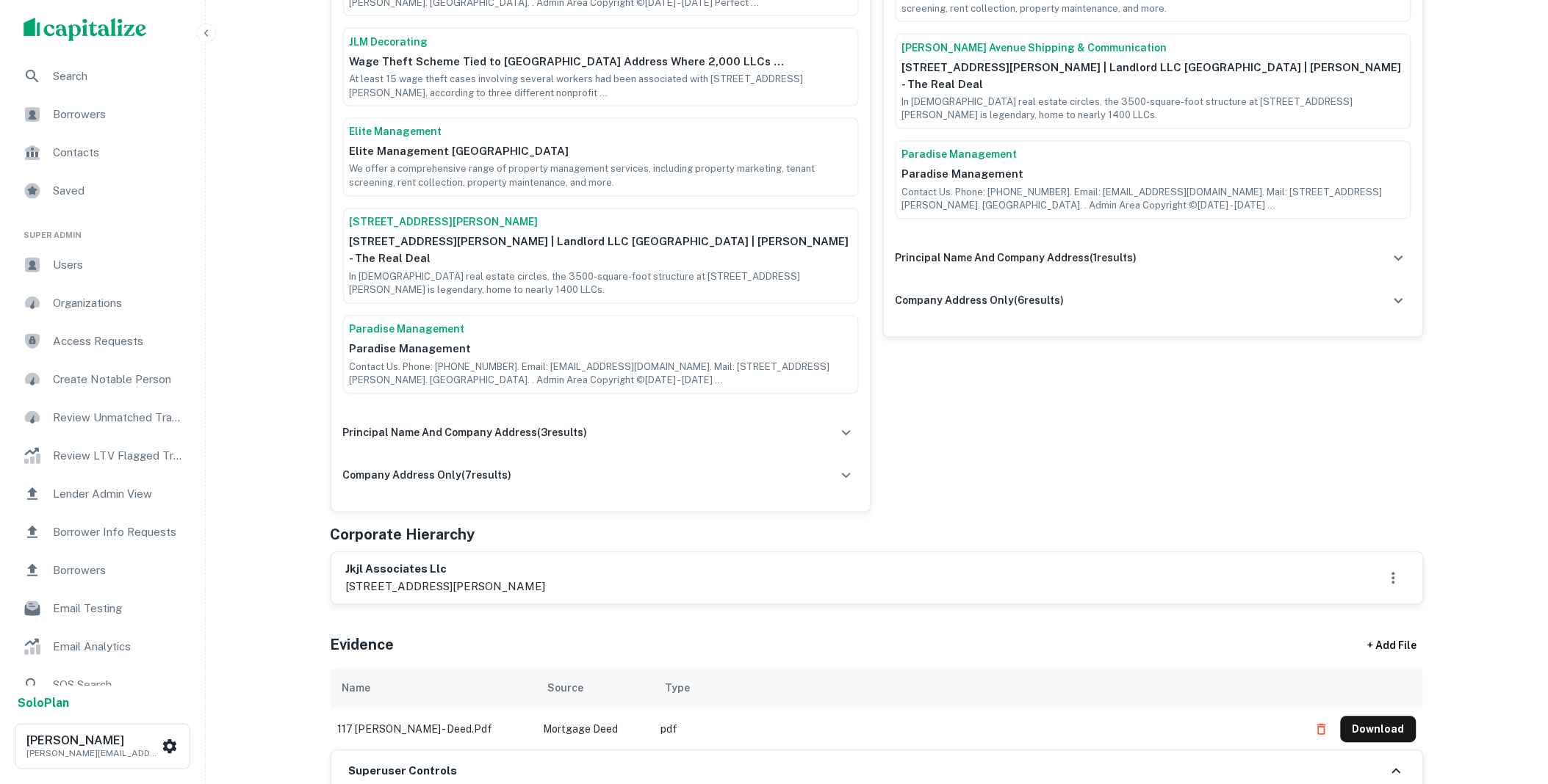
scroll to position [897, 0]
drag, startPoint x: 391, startPoint y: 547, endPoint x: 345, endPoint y: 552, distance: 46.3
click at [346, 561] on h6 "jkjl associates llc" at bounding box center [446, 570] width 200 height 17
copy h6 "jkjl associates llc"
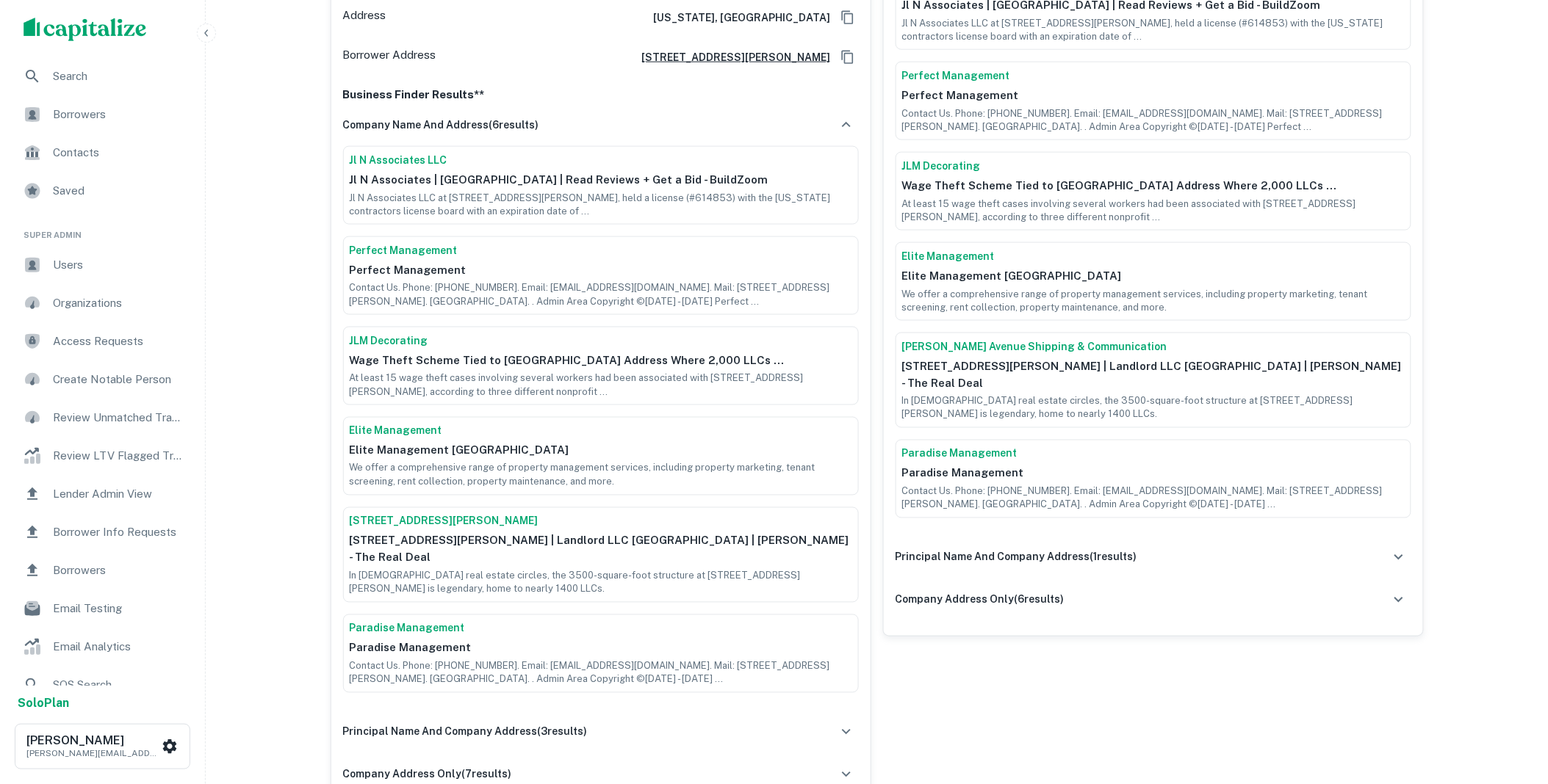
scroll to position [299, 0]
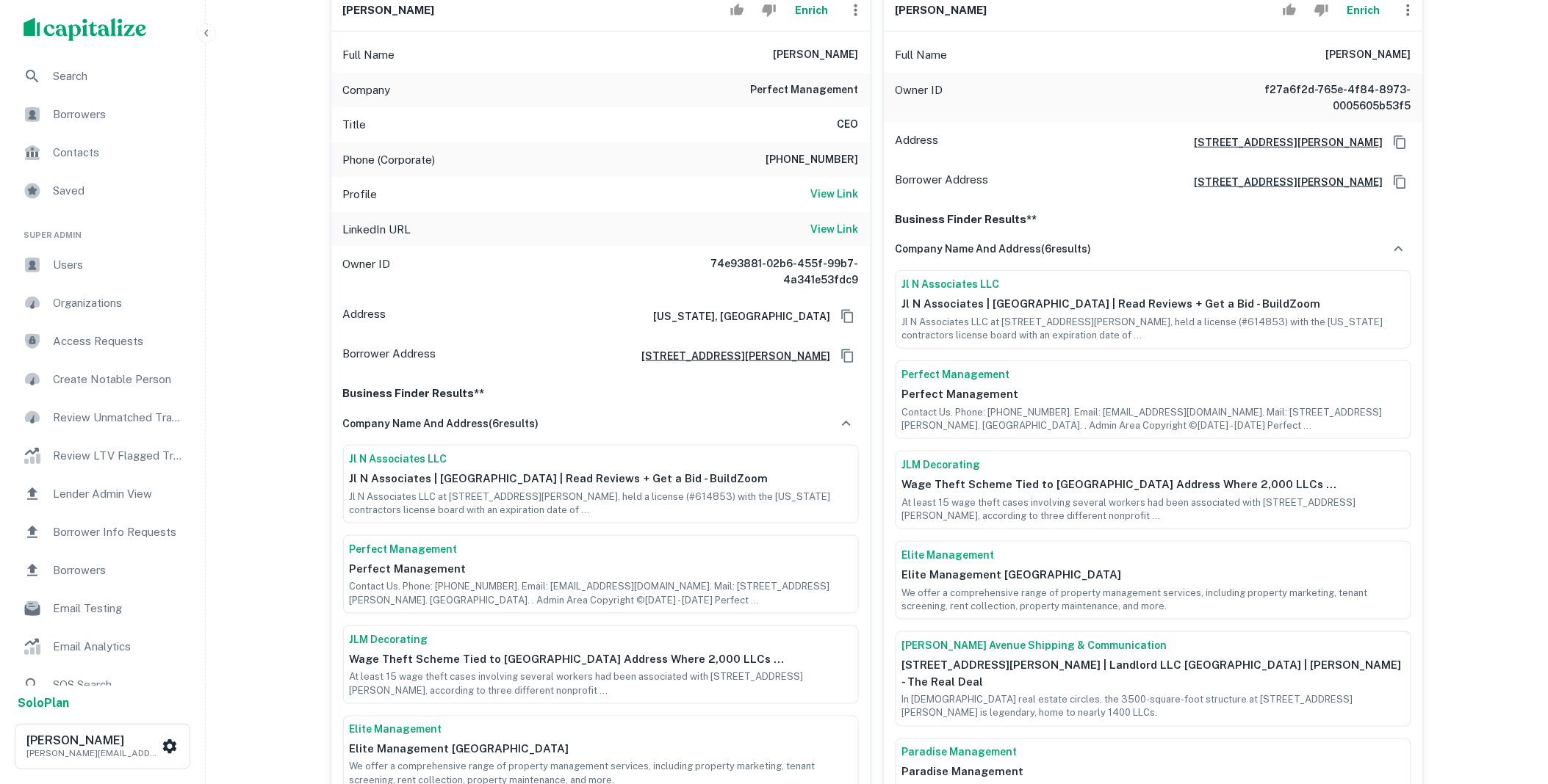
click at [941, 288] on link "Jl N Associates LLC" at bounding box center [1154, 285] width 503 height 16
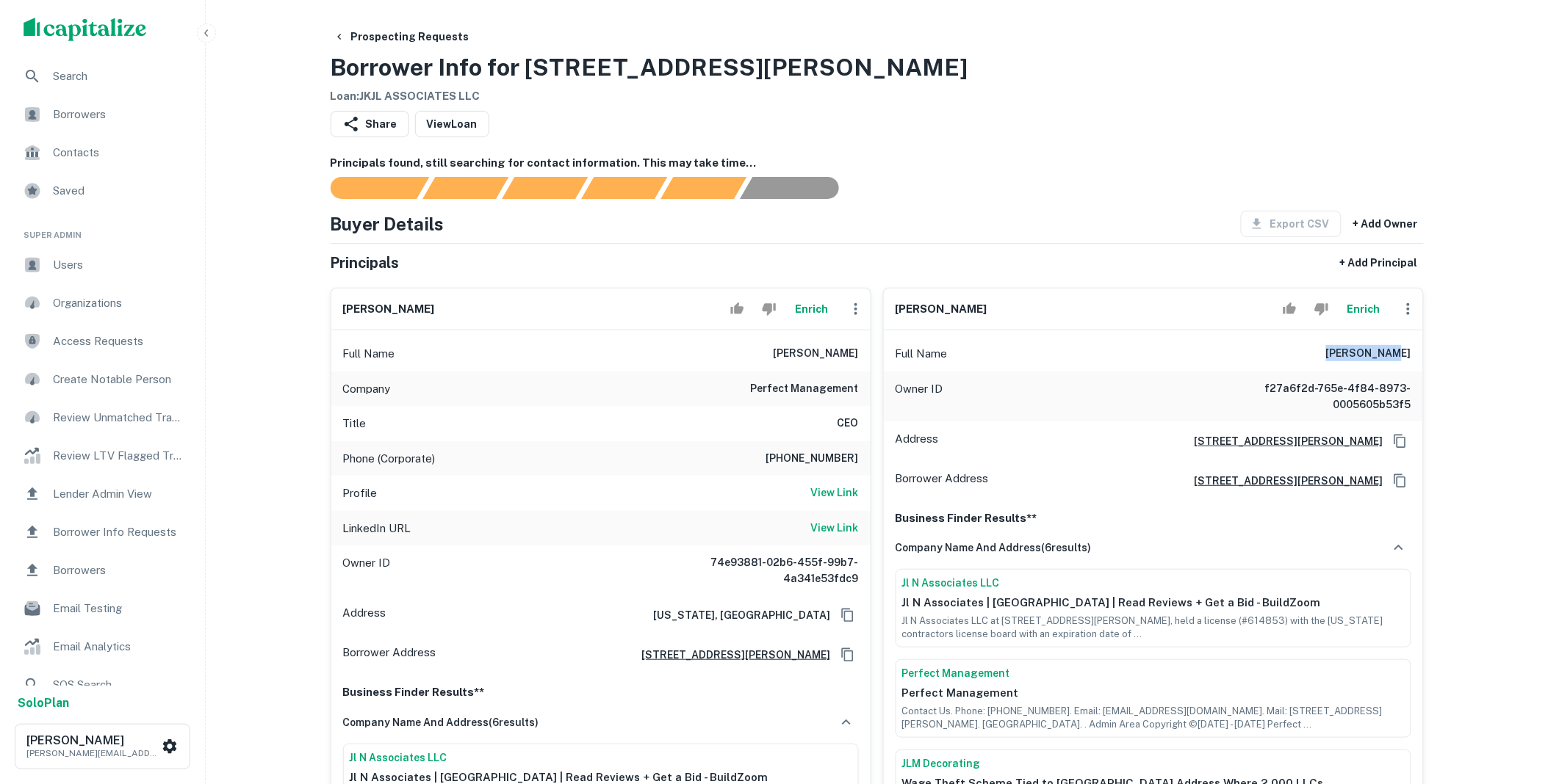
drag, startPoint x: 1342, startPoint y: 356, endPoint x: 1422, endPoint y: 357, distance: 80.0
click at [1422, 357] on div "Full Name joseph kohn" at bounding box center [1153, 354] width 539 height 35
copy h6 "joseph kohn"
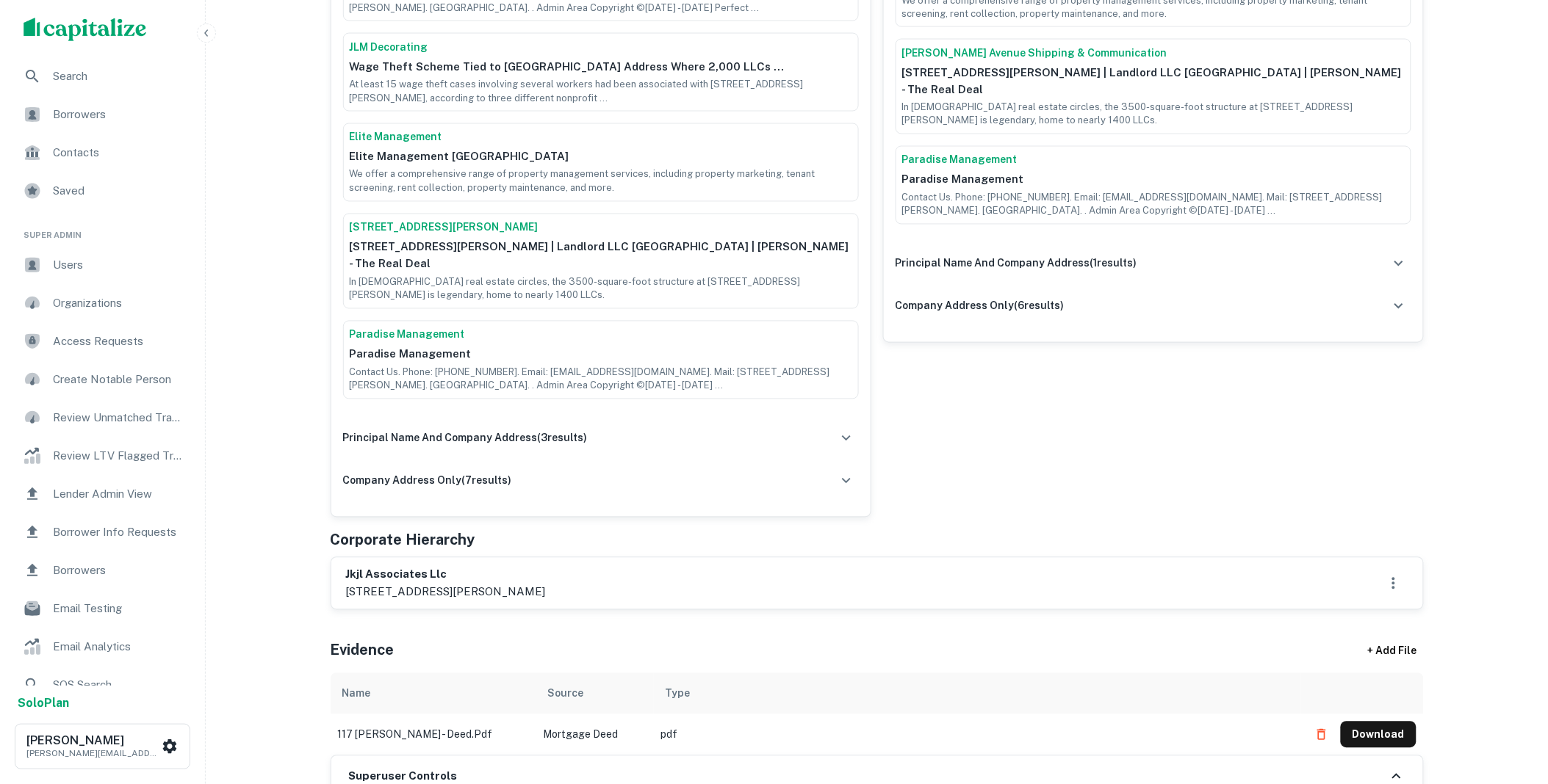
scroll to position [897, 0]
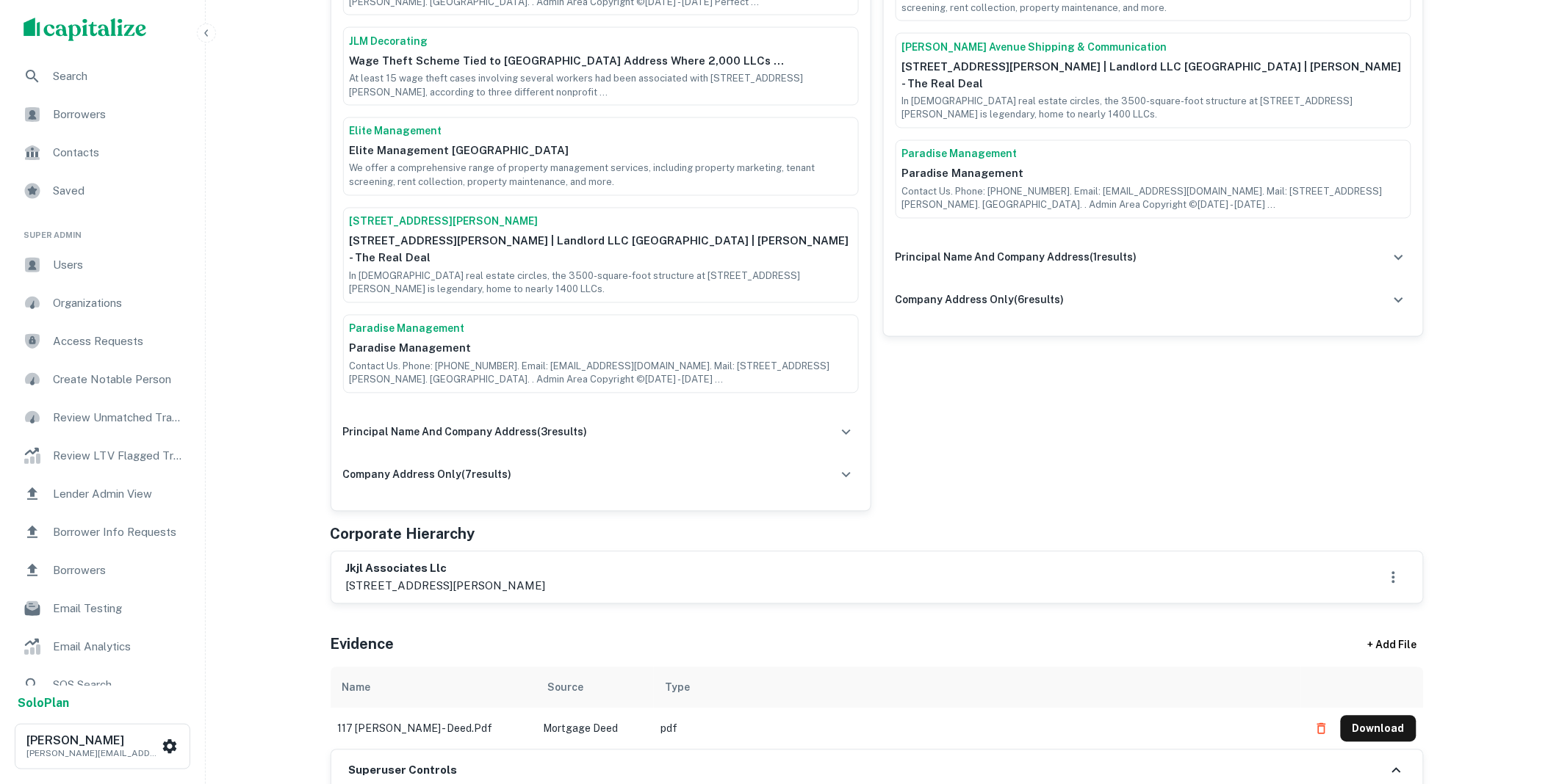
drag, startPoint x: 551, startPoint y: 570, endPoint x: 340, endPoint y: 558, distance: 211.3
click at [340, 558] on div "jkjl associates llc 199 lee avenue, suite 949, brooklyn, ny, 11211" at bounding box center [877, 578] width 1092 height 51
copy div "jkjl associates llc 199 lee avenue, suite 949, brooklyn, ny"
click at [1401, 249] on icon "button" at bounding box center [1399, 257] width 18 height 18
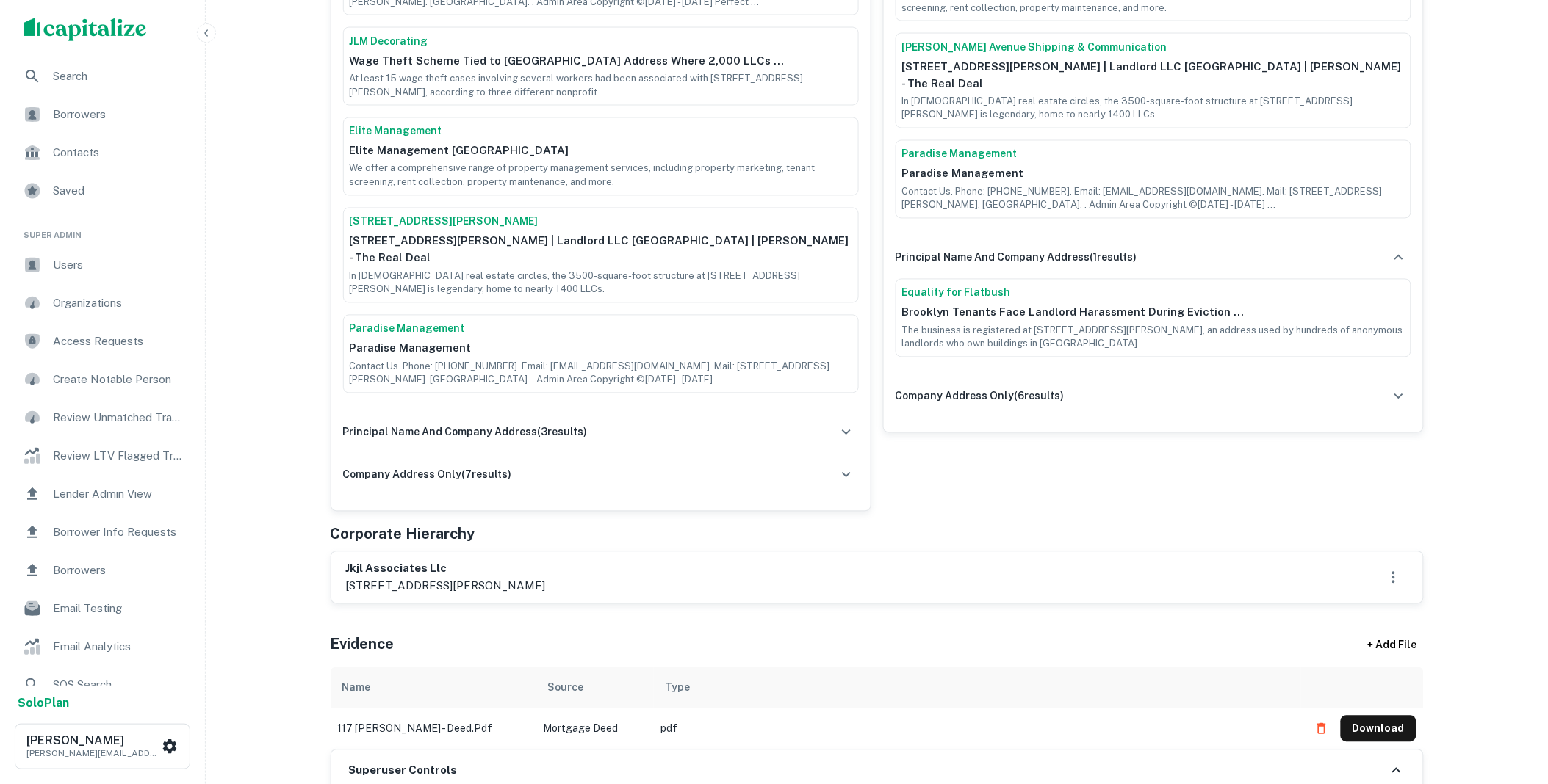
click at [965, 285] on link "Equality for Flatbush" at bounding box center [1154, 293] width 503 height 16
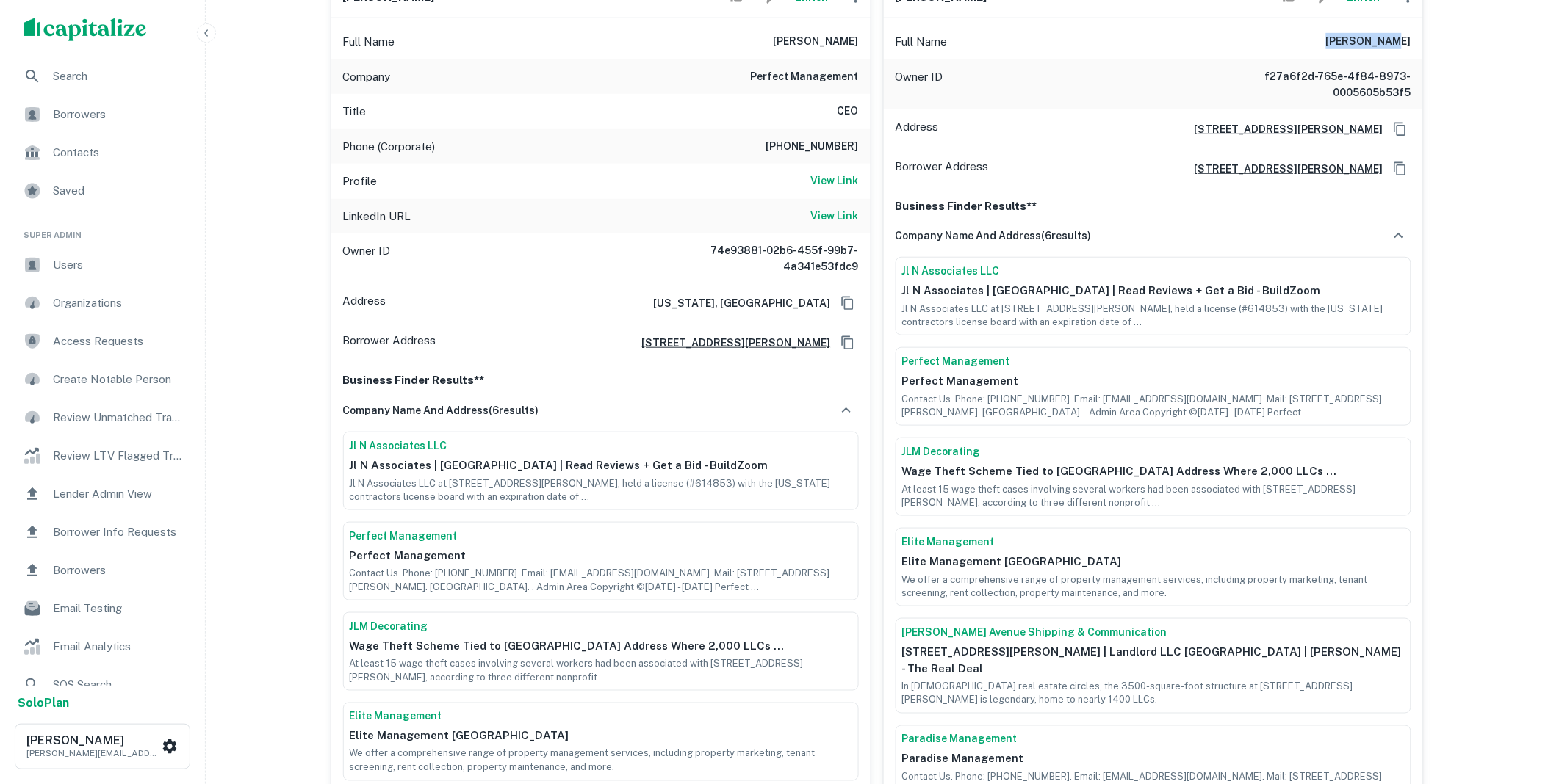
scroll to position [598, 0]
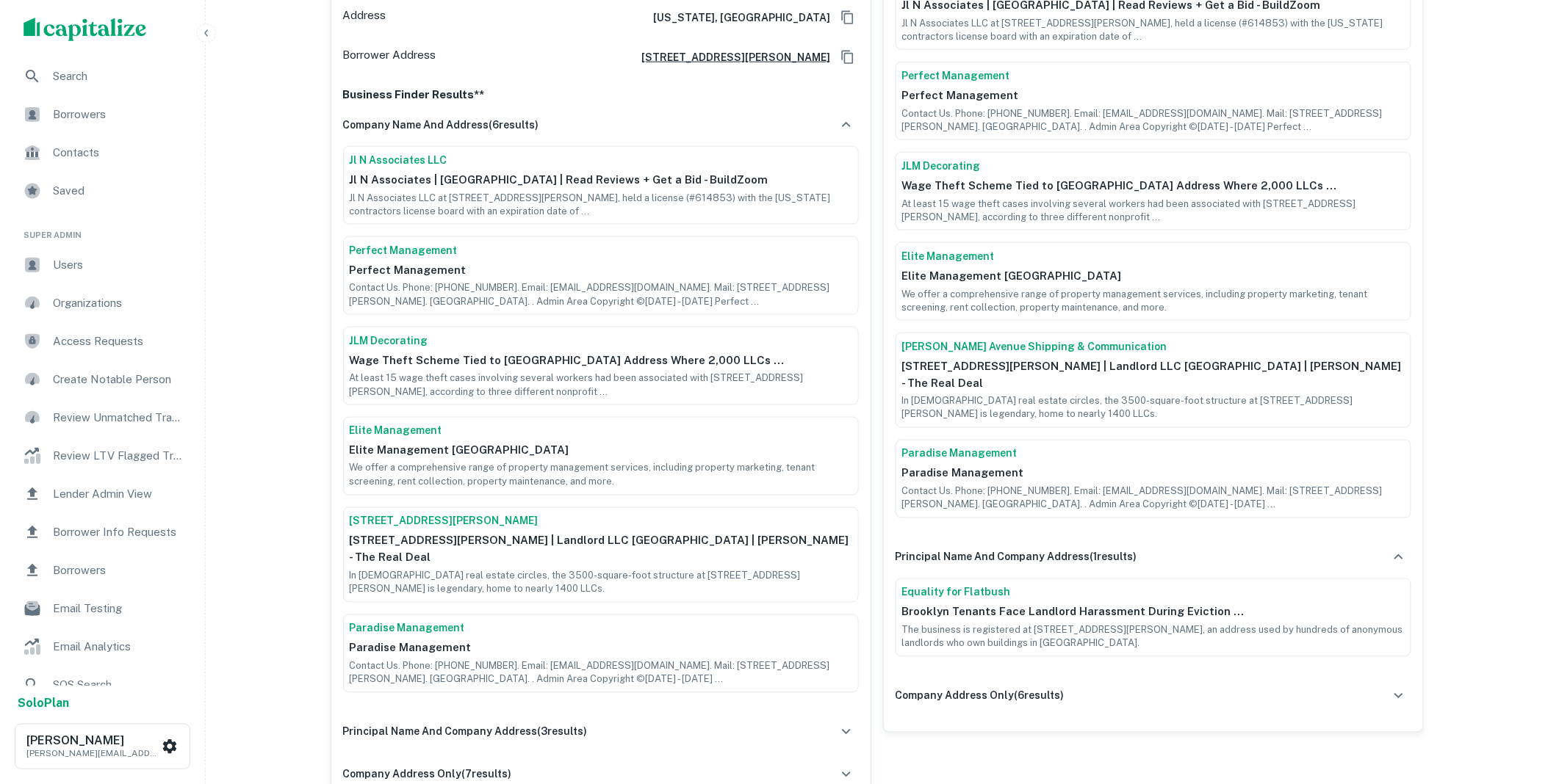
click at [1392, 687] on icon "button" at bounding box center [1399, 696] width 18 height 18
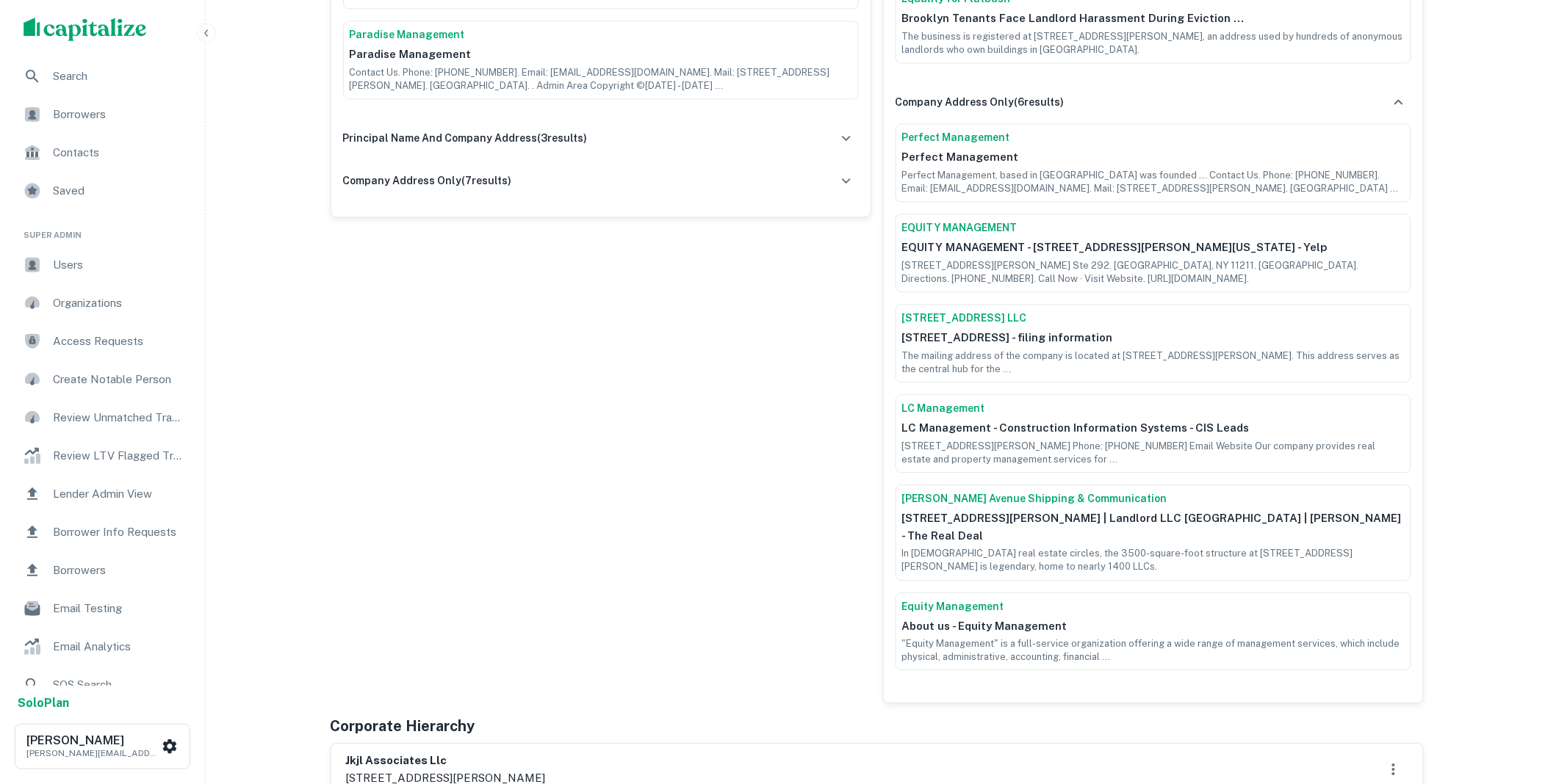
scroll to position [1197, 0]
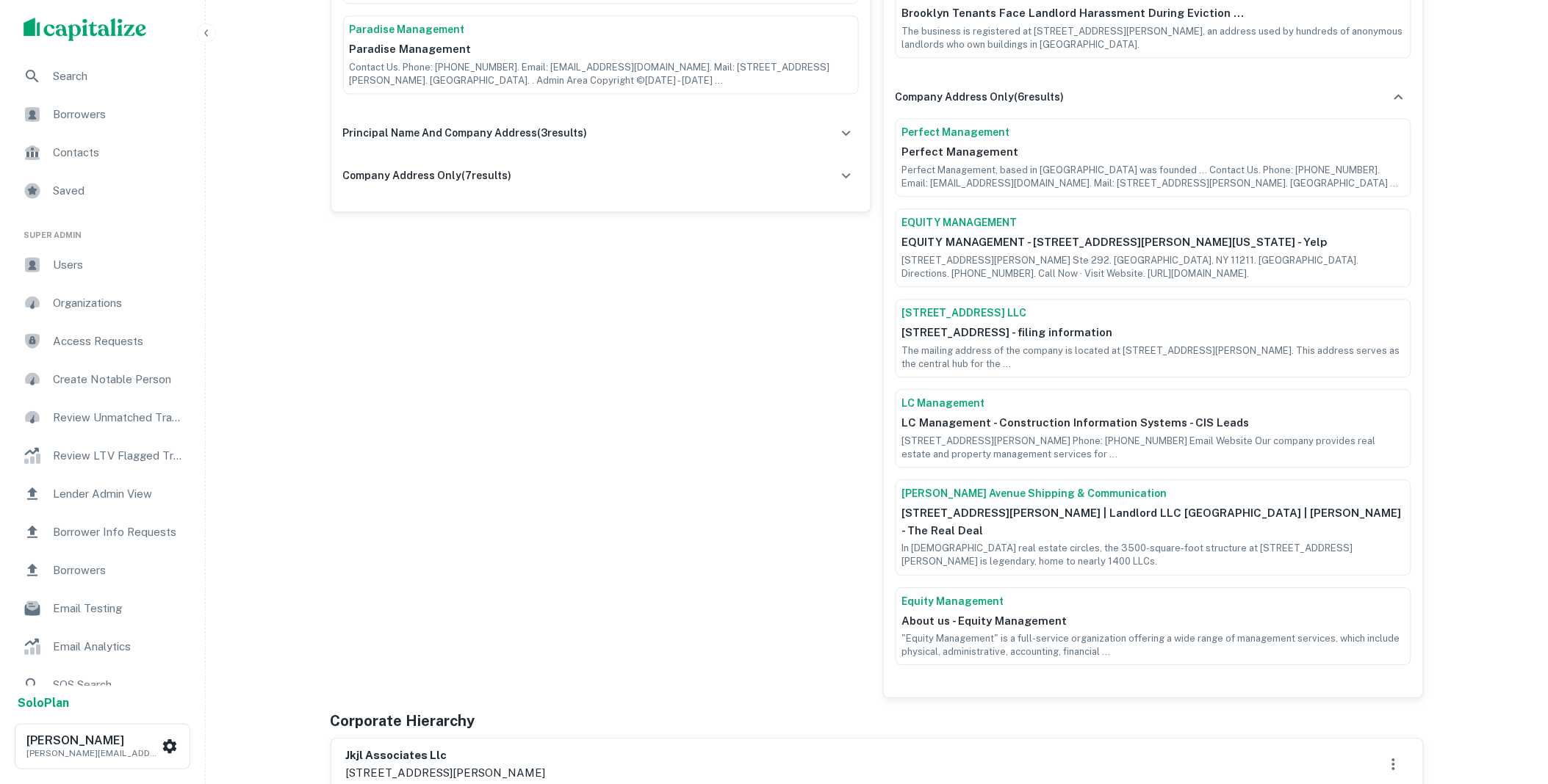
click at [1002, 486] on link "Lee Avenue Shipping & Communication" at bounding box center [1154, 494] width 503 height 16
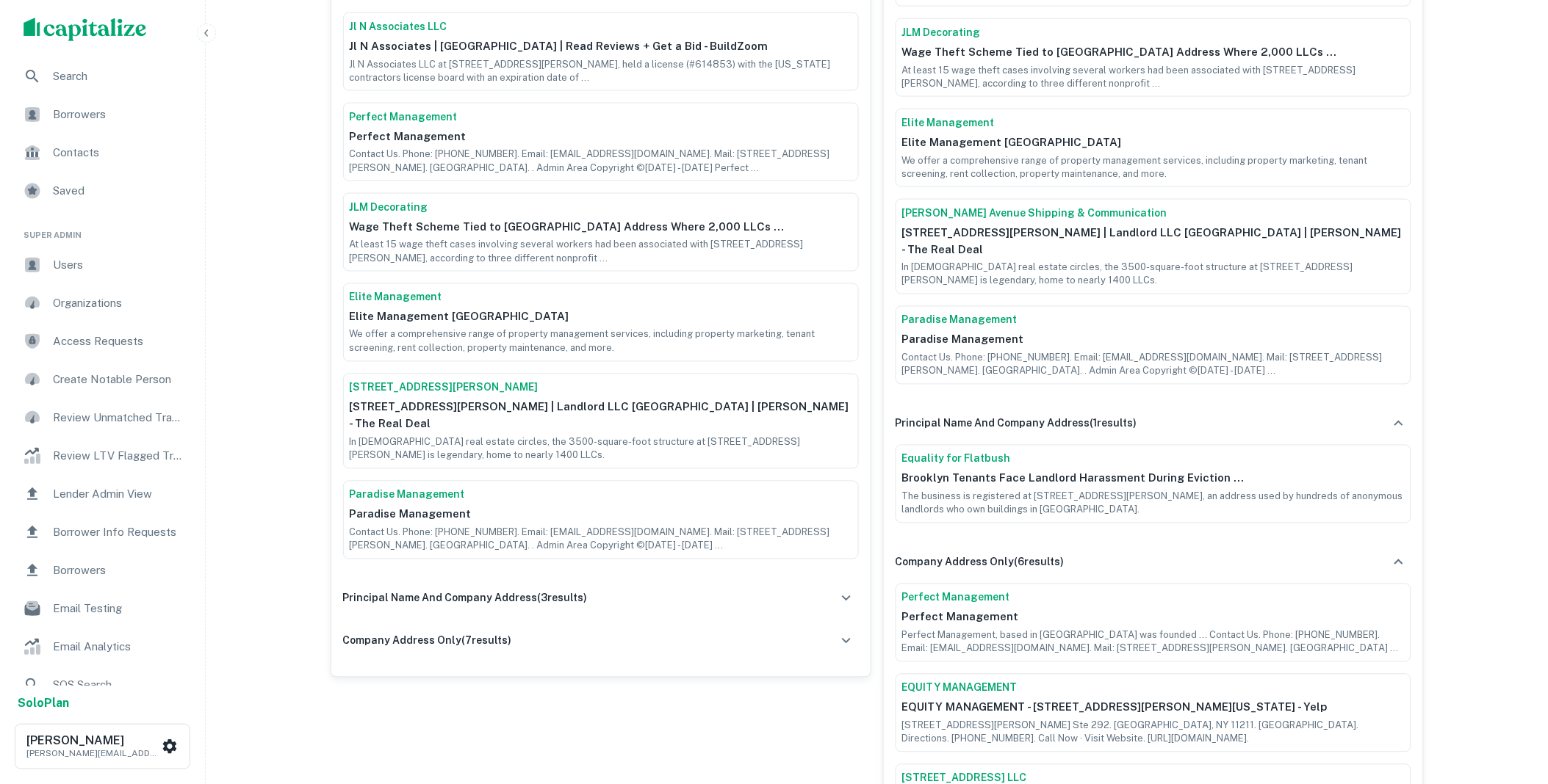
scroll to position [299, 0]
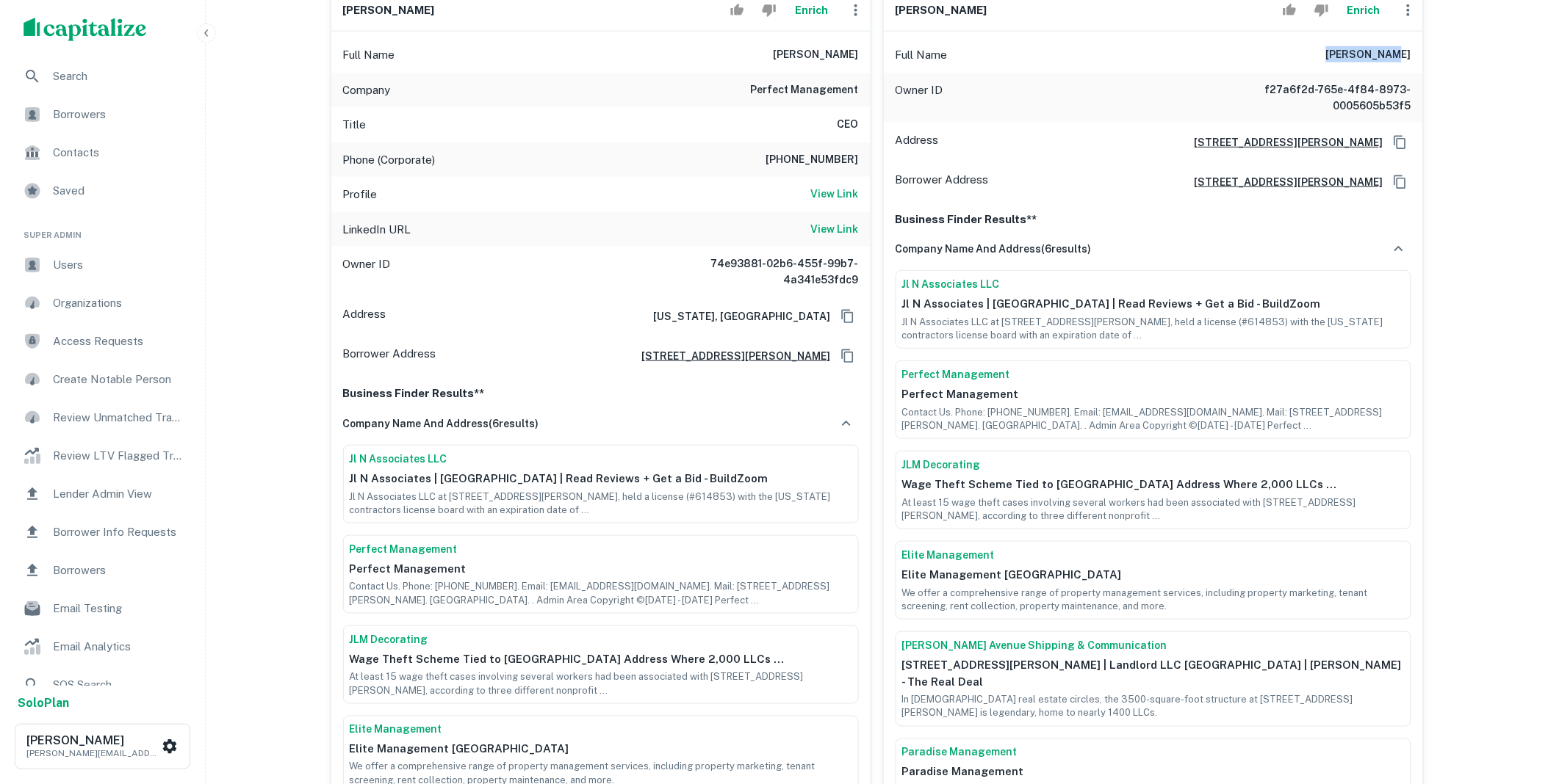
click at [1405, 252] on icon "button" at bounding box center [1399, 249] width 18 height 18
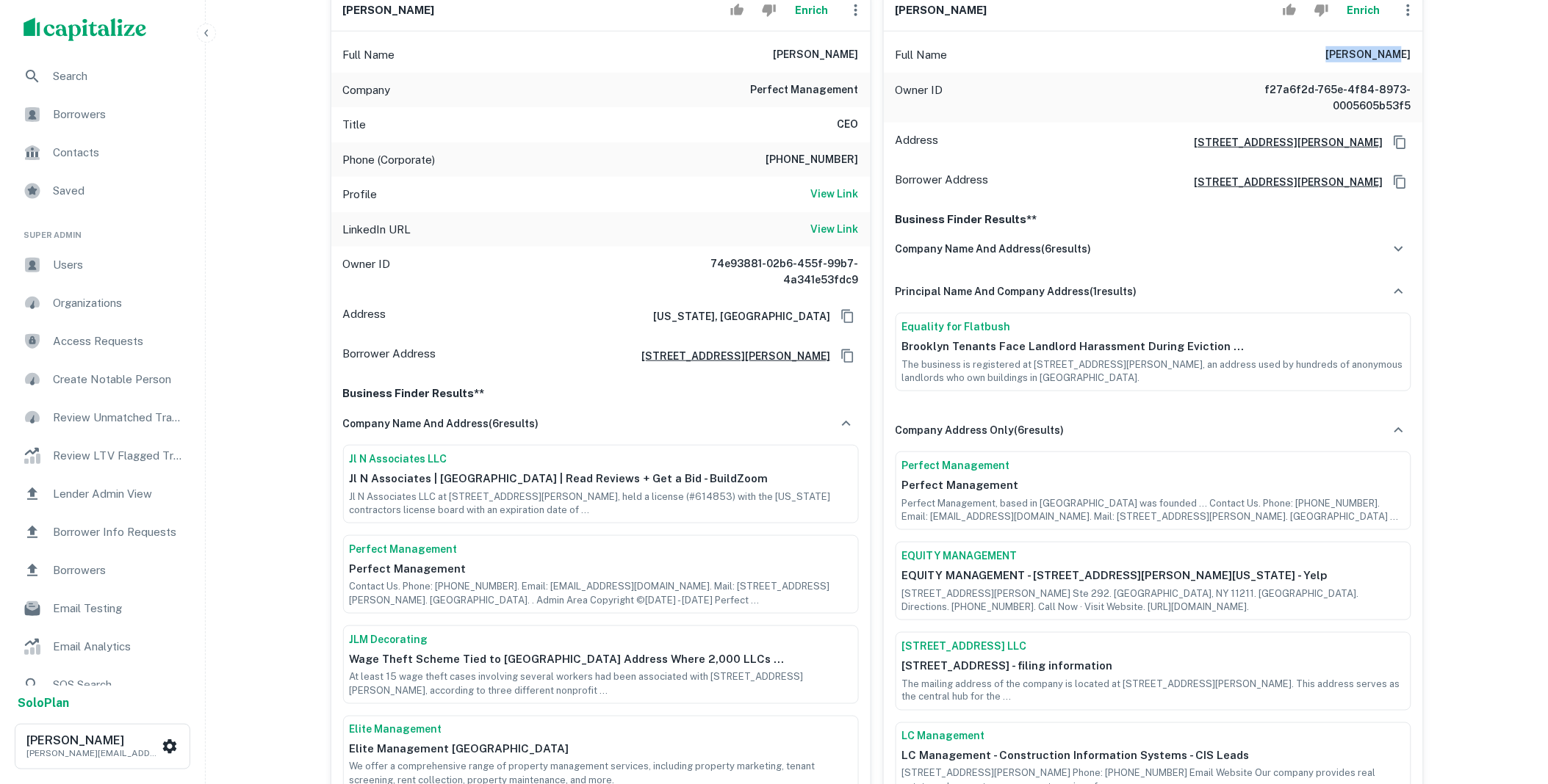
click at [1401, 289] on icon "button" at bounding box center [1399, 292] width 18 height 18
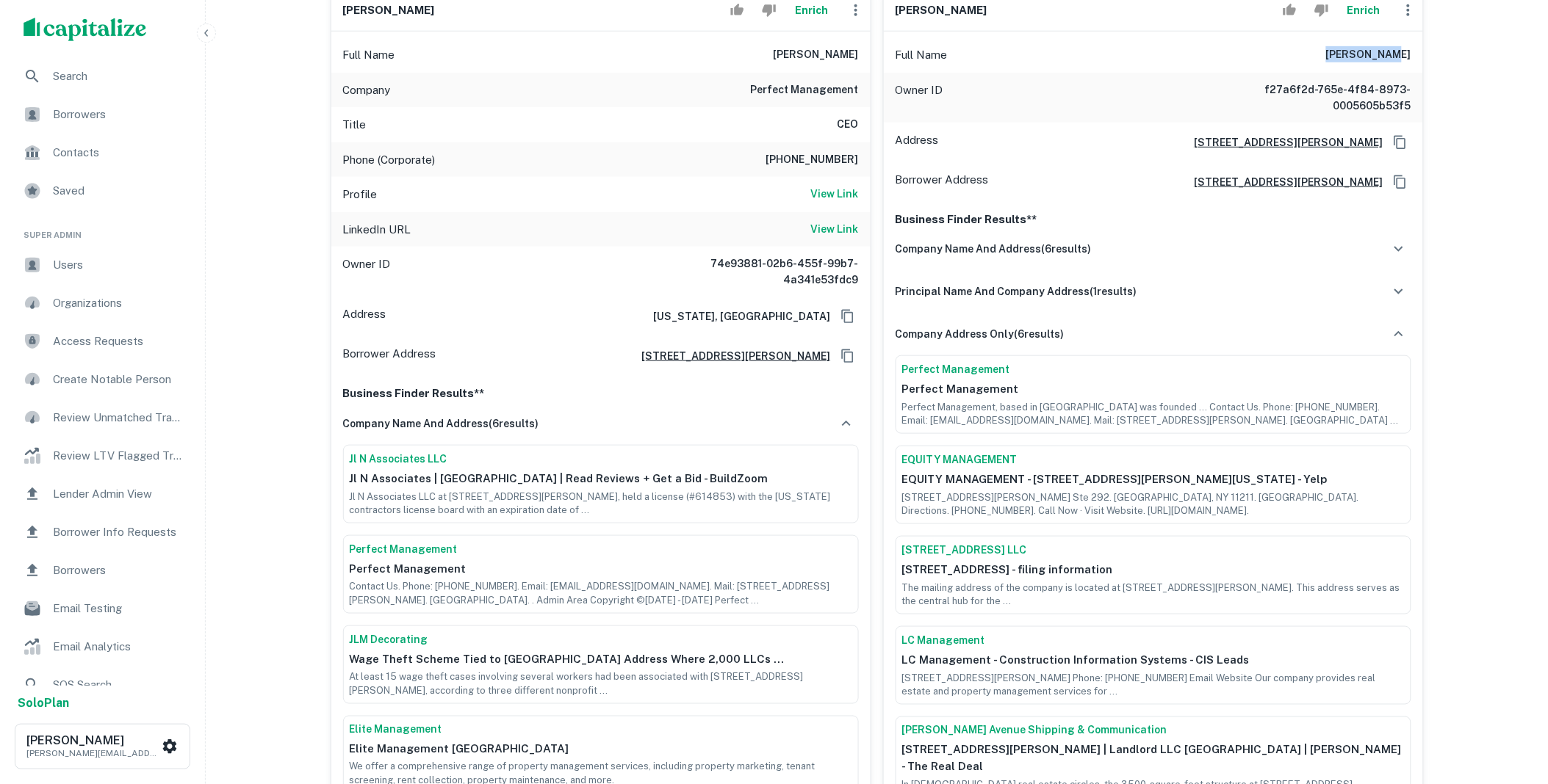
click at [1397, 334] on icon "button" at bounding box center [1398, 333] width 9 height 5
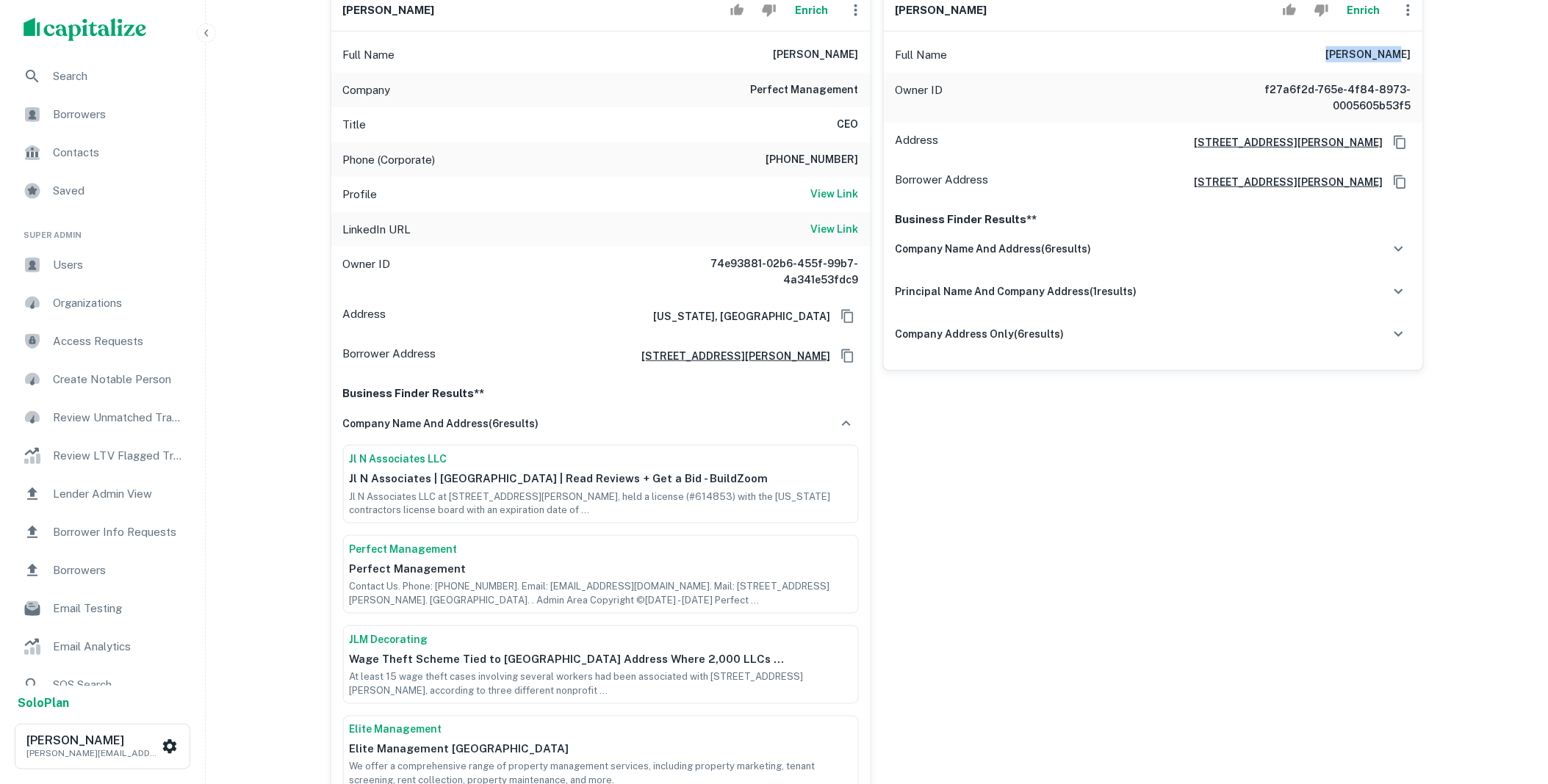
drag, startPoint x: 1348, startPoint y: 54, endPoint x: 1415, endPoint y: 54, distance: 67.0
click at [1415, 54] on div "Full Name joseph kohn" at bounding box center [1153, 54] width 539 height 35
copy h6 "joseph kohn"
drag, startPoint x: 718, startPoint y: 364, endPoint x: 833, endPoint y: 361, distance: 115.0
click at [833, 361] on div "Borrower Address 199 lee avenue, suite 949, brooklyn, NY, 11211" at bounding box center [601, 356] width 539 height 40
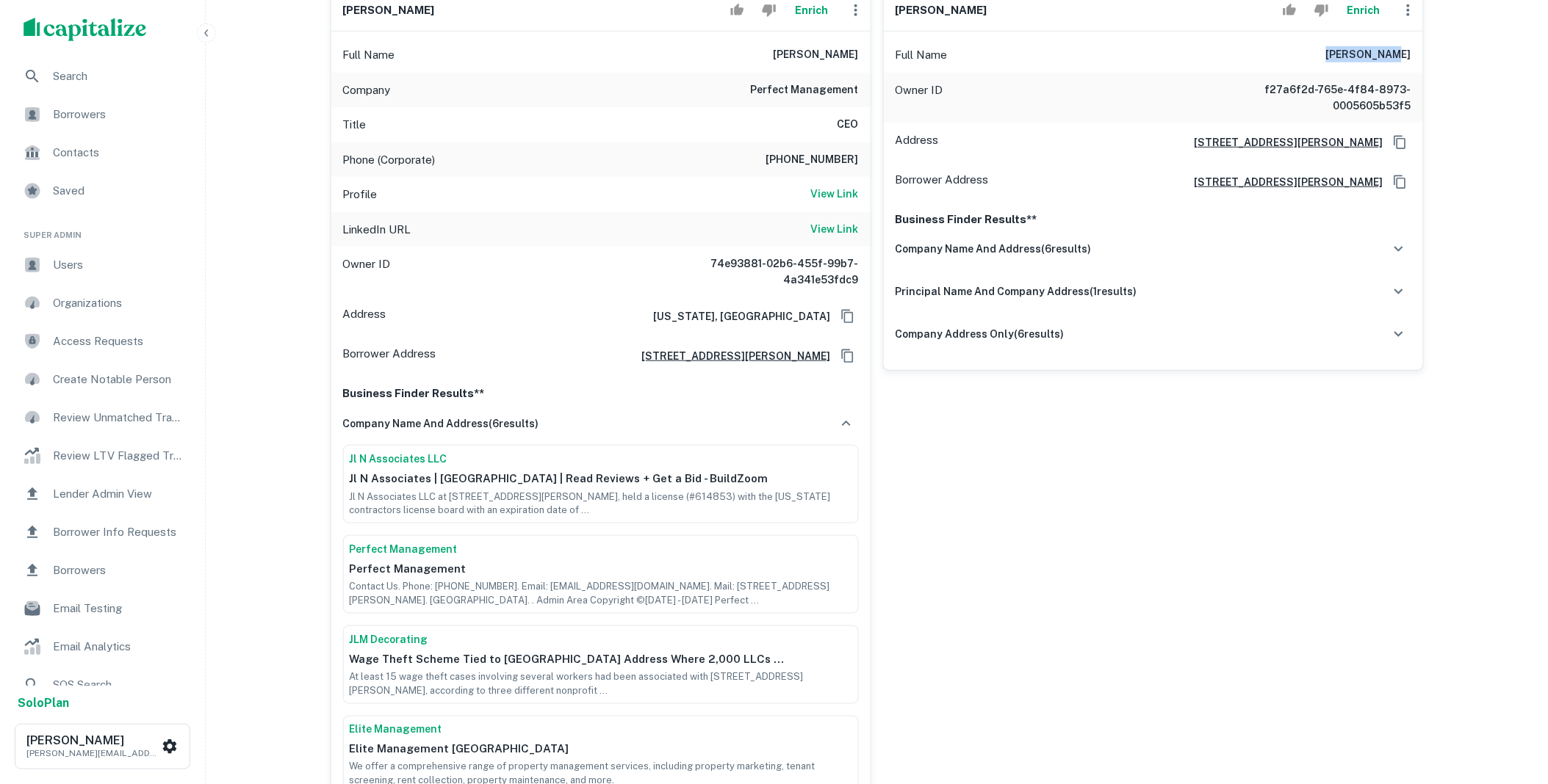
copy h6 "199 lee avenue, suite 949, brooklyn, NY, 11211"
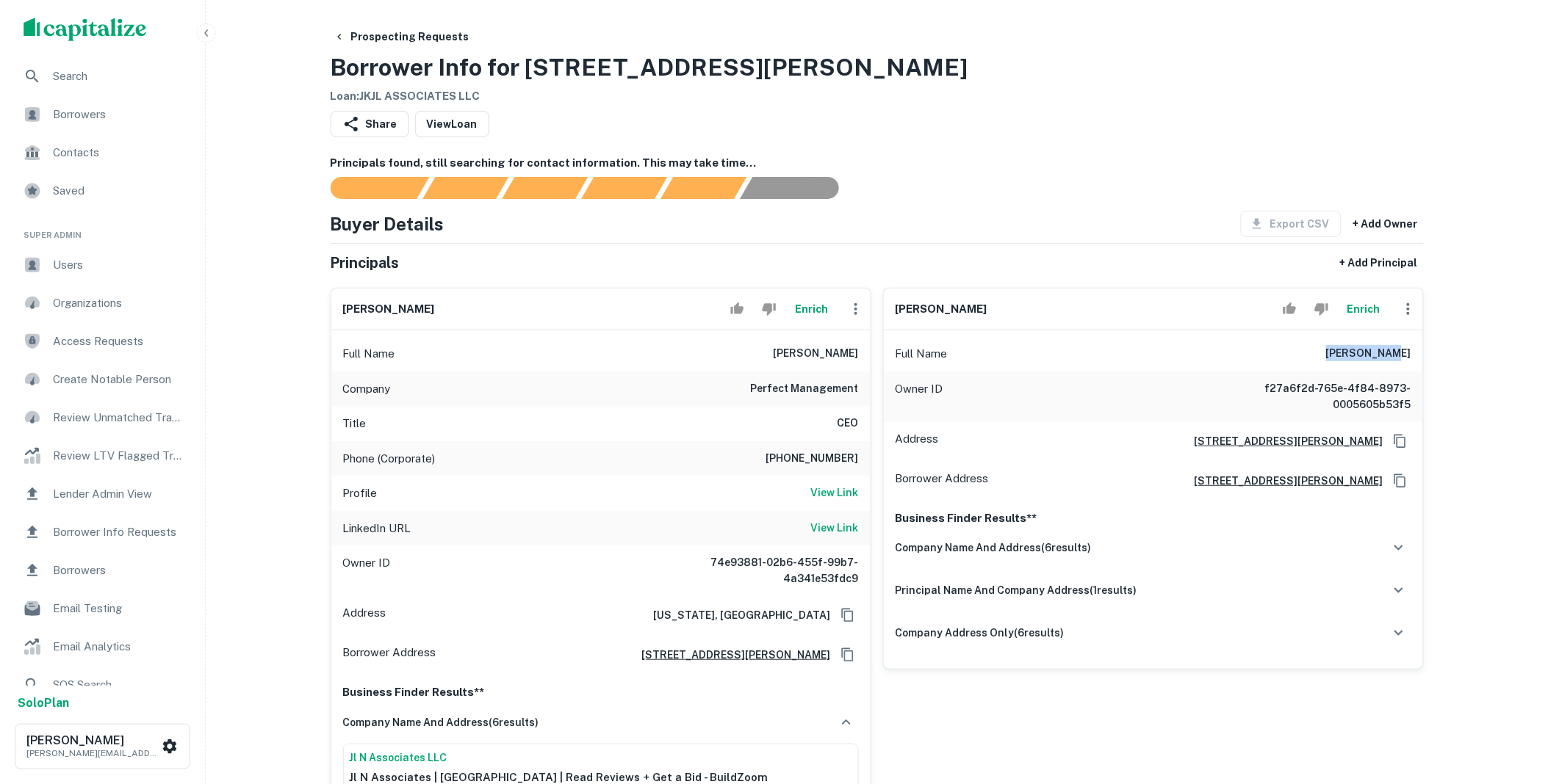
click at [840, 527] on h6 "View Link" at bounding box center [836, 528] width 48 height 16
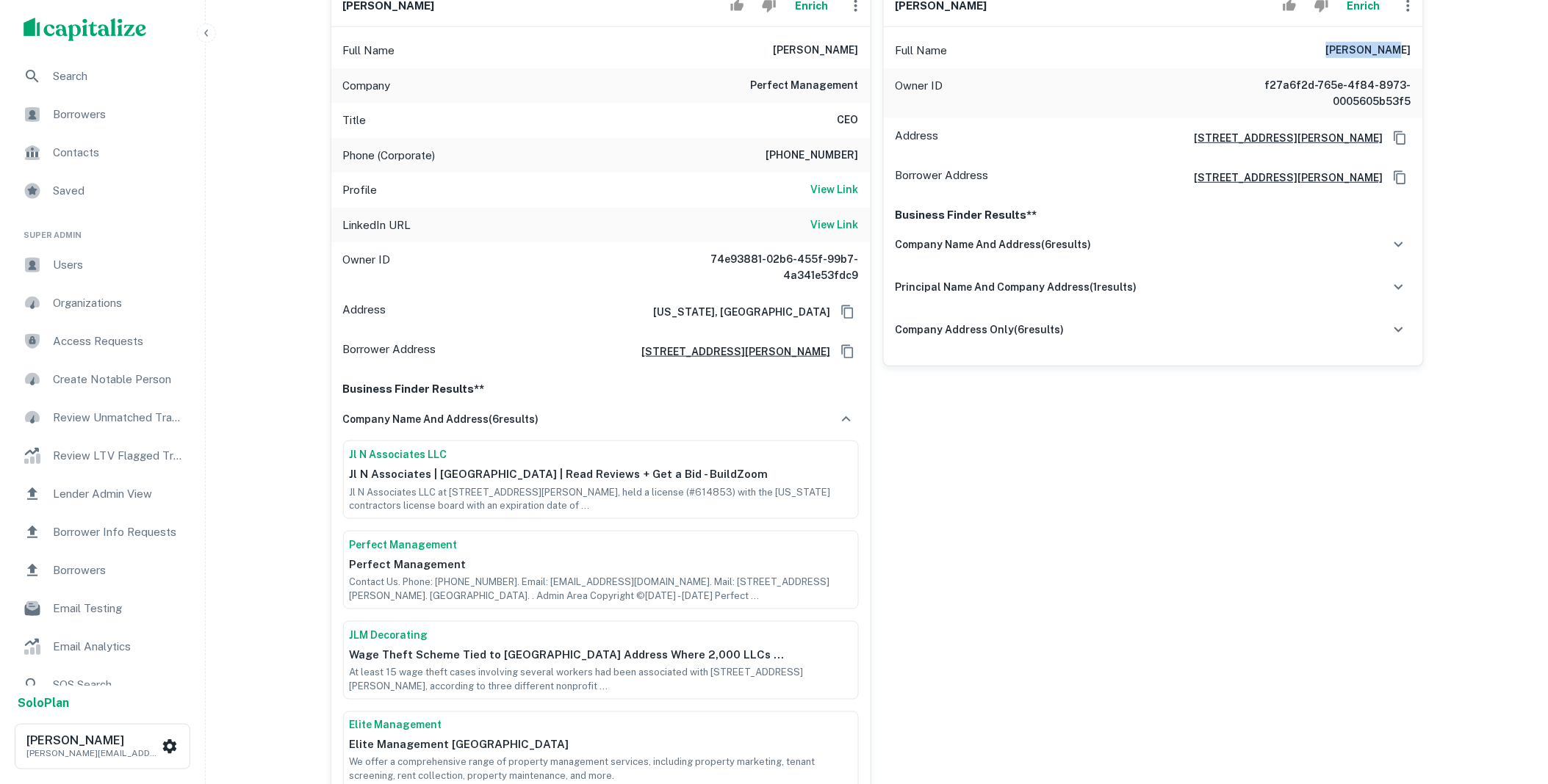
scroll to position [299, 0]
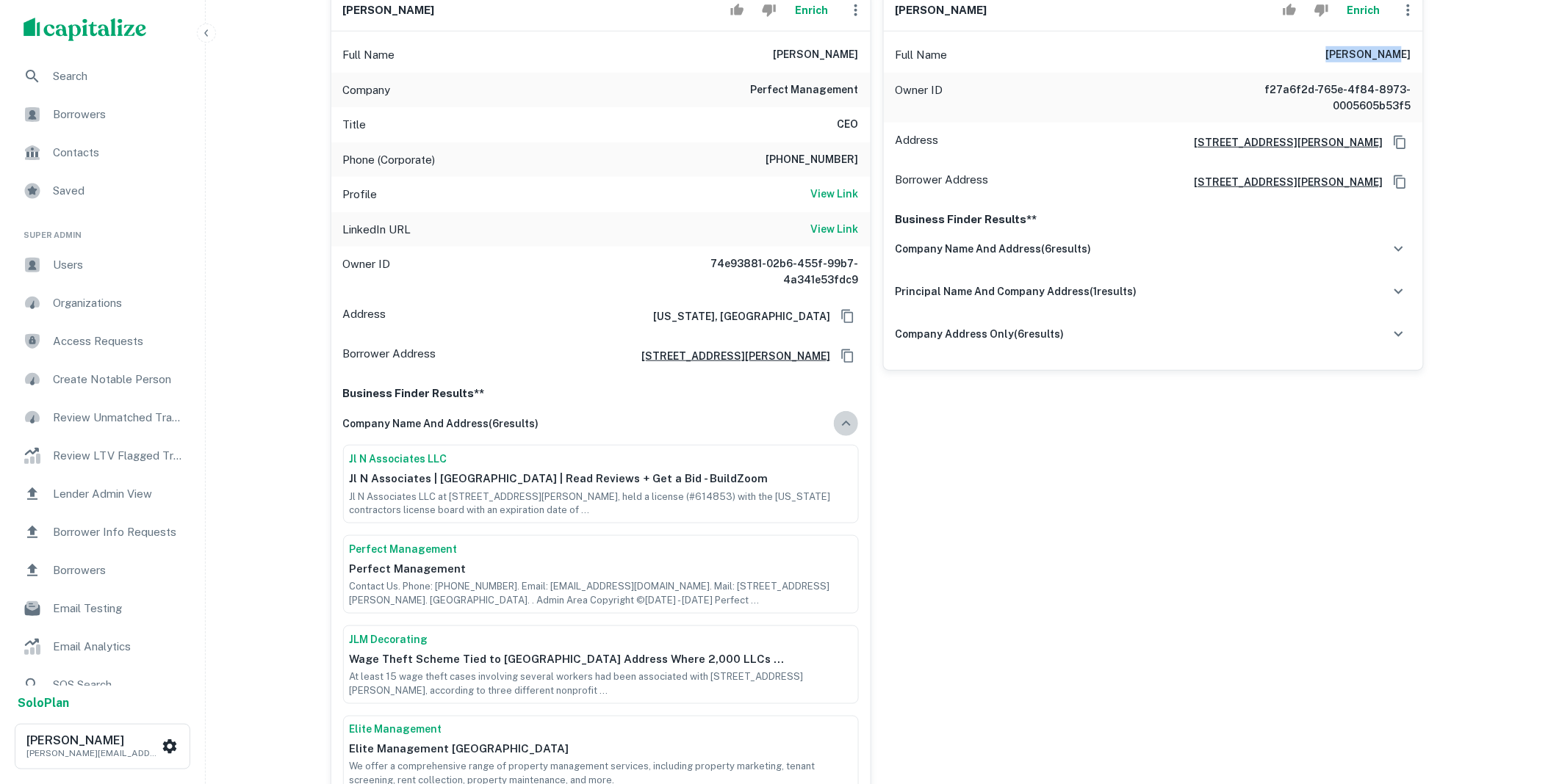
click at [843, 420] on icon "button" at bounding box center [847, 423] width 18 height 18
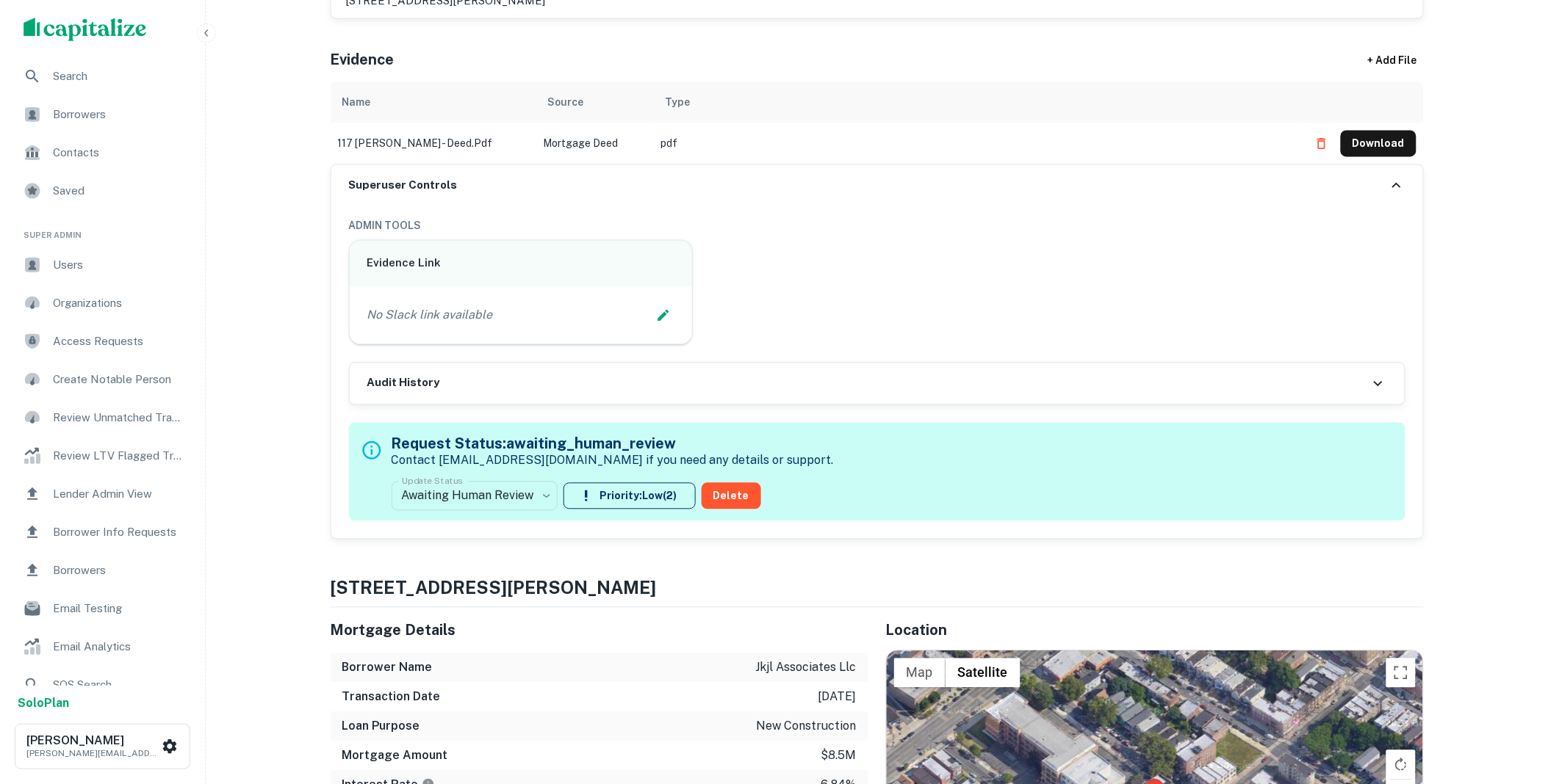
scroll to position [922, 0]
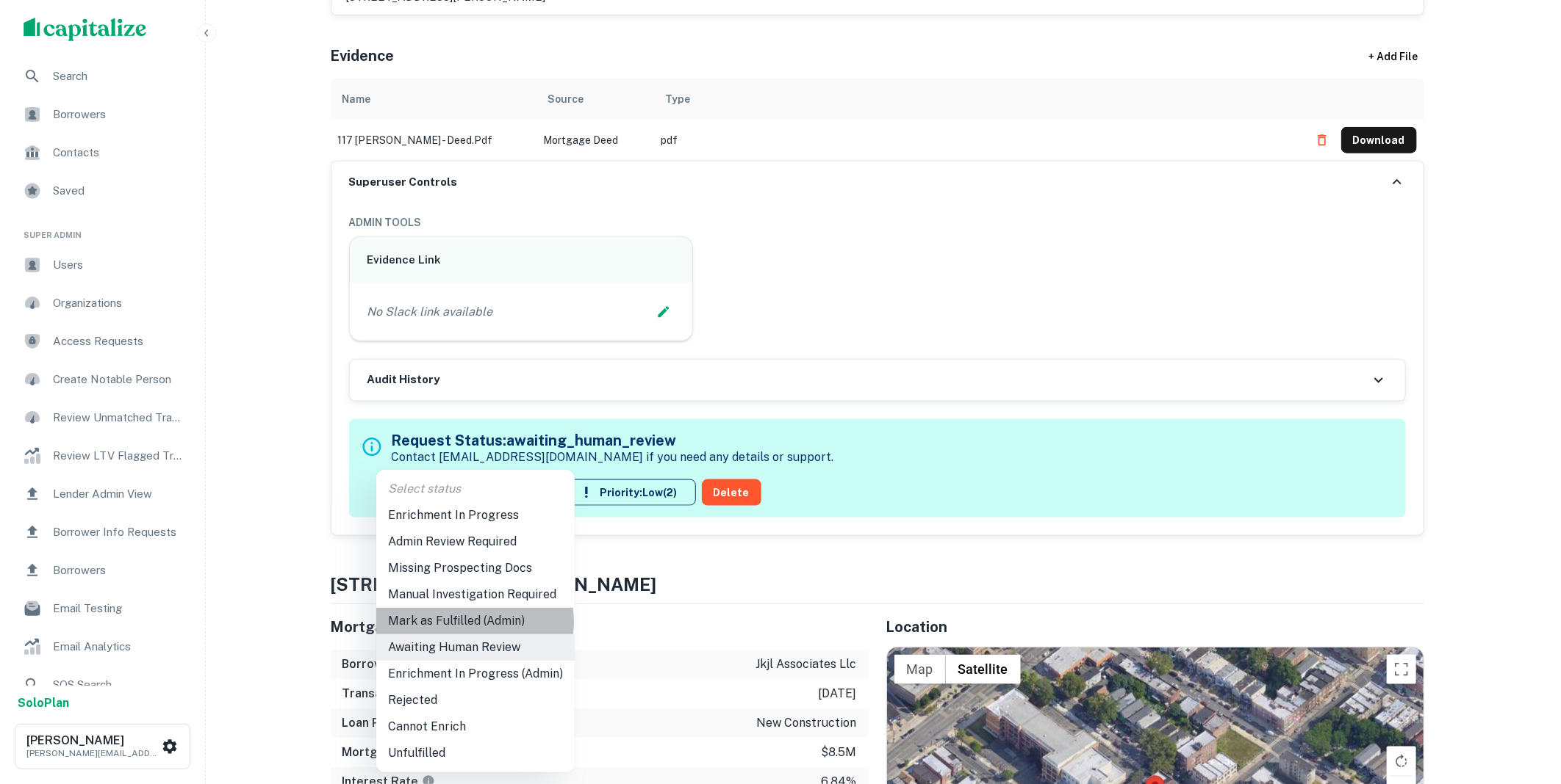
click at [459, 622] on li "Mark as Fulfilled (Admin)" at bounding box center [476, 621] width 199 height 26
